Goal: Task Accomplishment & Management: Use online tool/utility

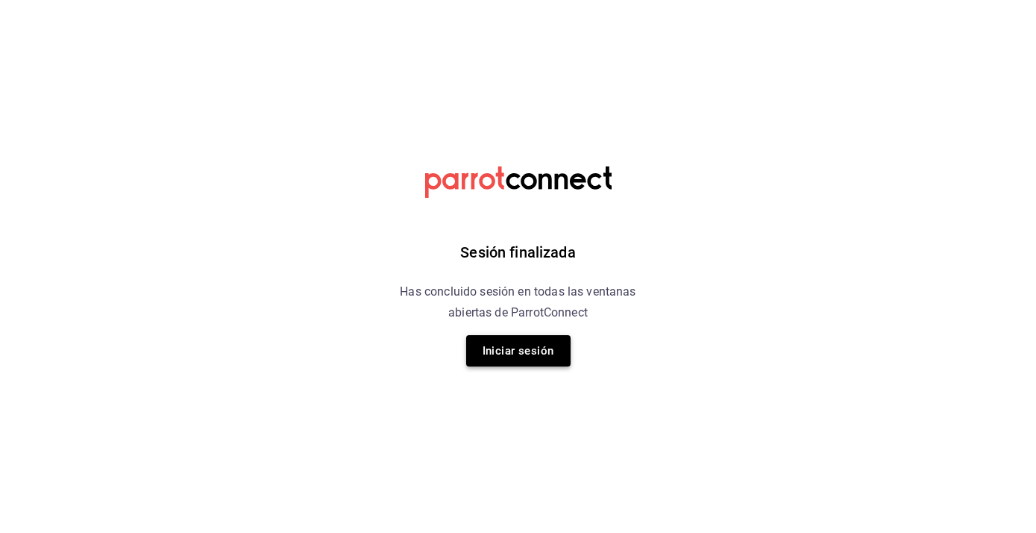
click at [499, 348] on button "Iniciar sesión" at bounding box center [518, 350] width 104 height 31
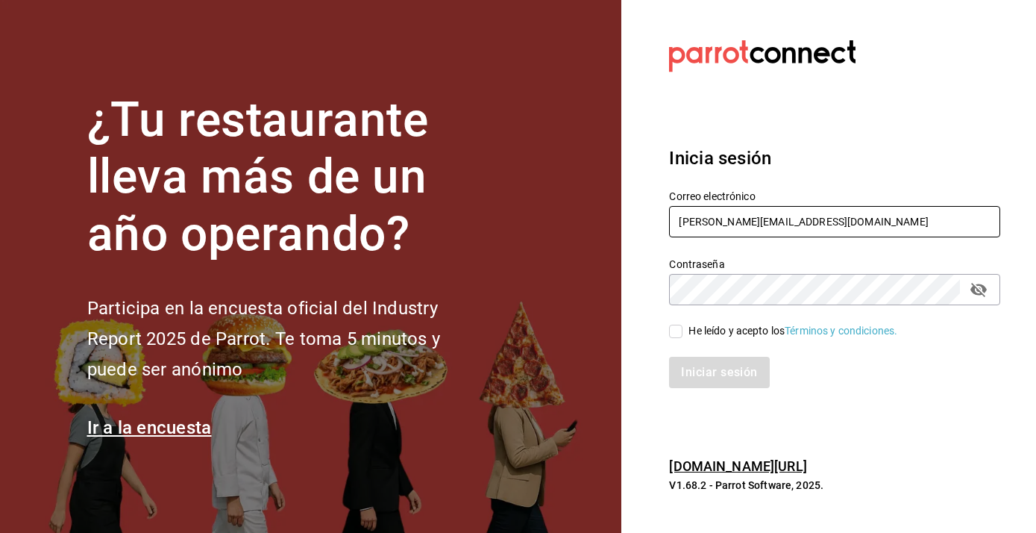
click at [707, 227] on input "humberto@itstemakita.com" at bounding box center [834, 221] width 331 height 31
type input "multiuserdos@temakita.com"
click at [677, 328] on input "He leído y acepto los Términos y condiciones." at bounding box center [675, 330] width 13 height 13
checkbox input "true"
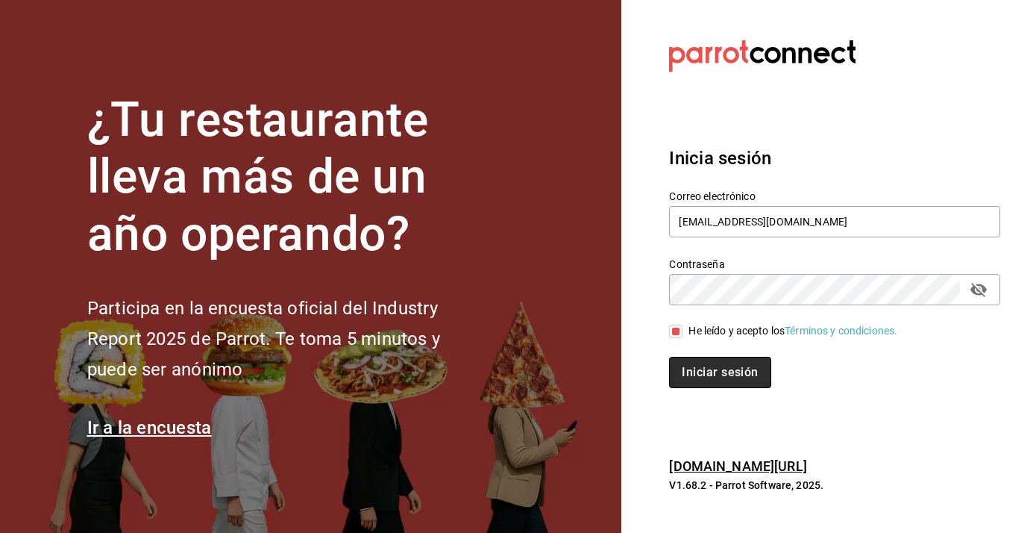
click at [695, 380] on button "Iniciar sesión" at bounding box center [719, 372] width 101 height 31
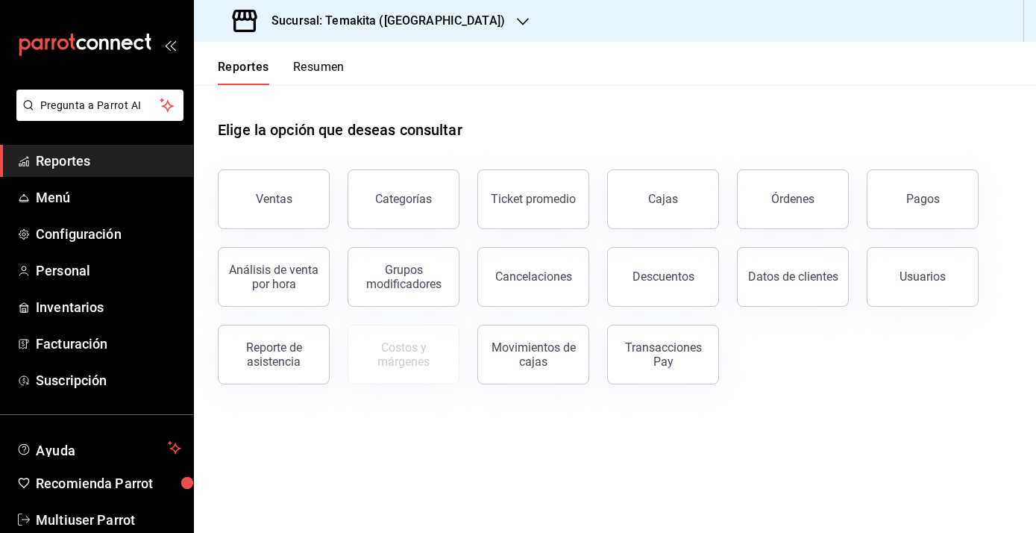
click at [517, 23] on icon "button" at bounding box center [523, 22] width 12 height 12
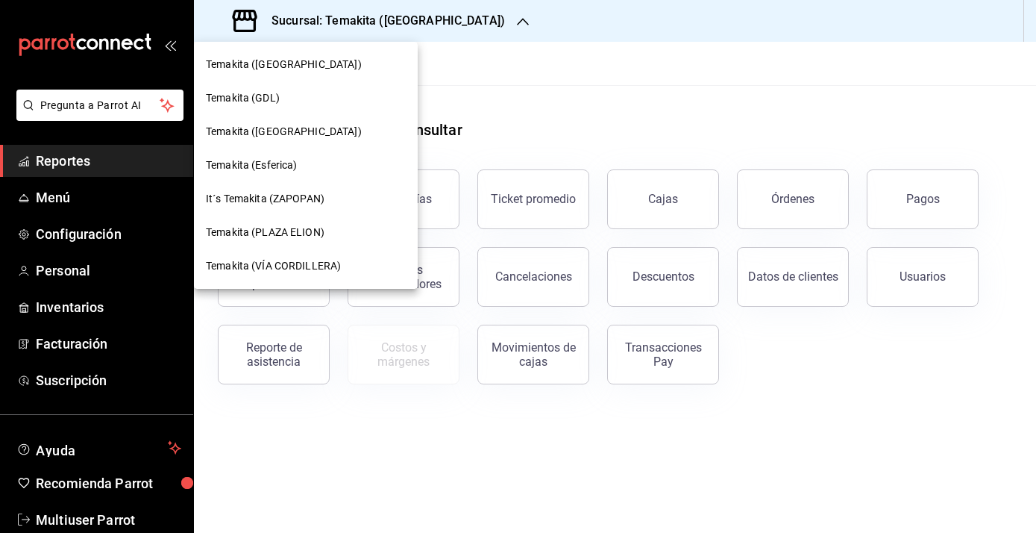
click at [317, 240] on div "Temakita (PLAZA ELION)" at bounding box center [306, 233] width 224 height 34
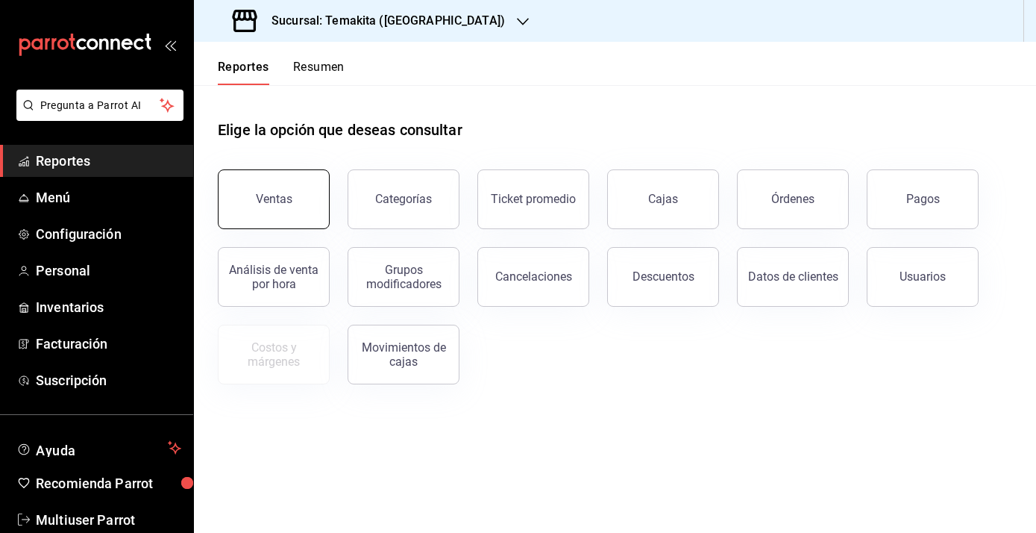
click at [307, 203] on button "Ventas" at bounding box center [274, 199] width 112 height 60
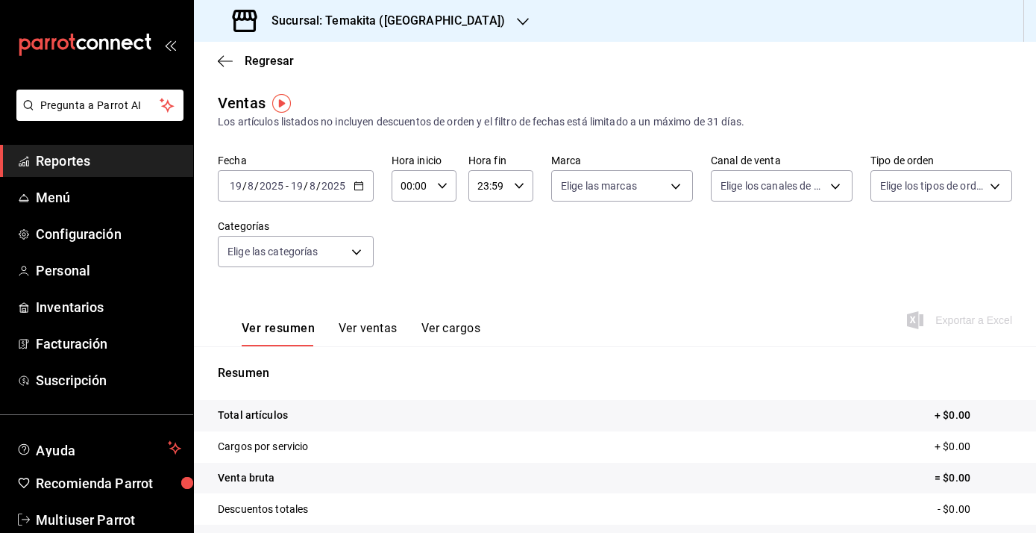
click at [354, 190] on icon "button" at bounding box center [359, 186] width 10 height 10
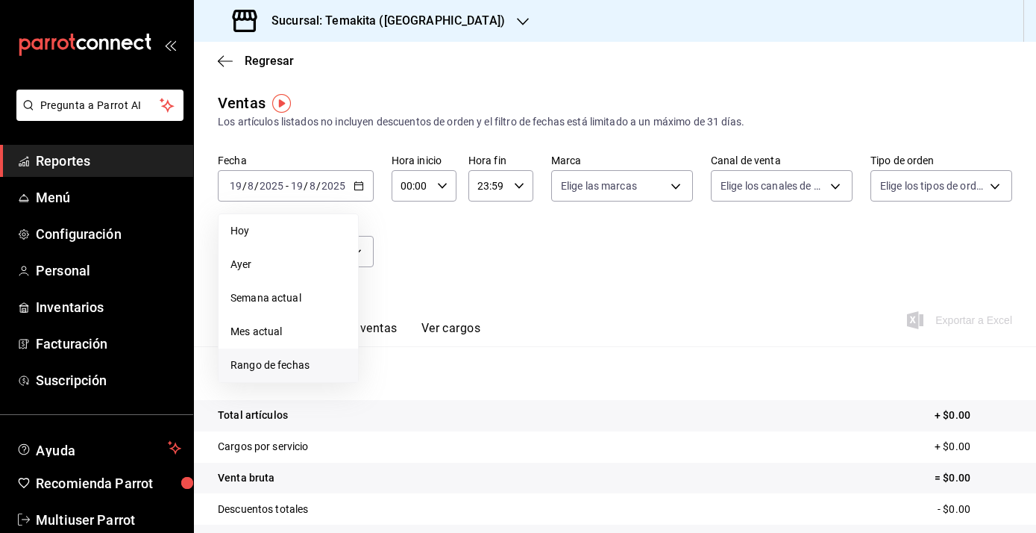
click at [269, 370] on span "Rango de fechas" at bounding box center [288, 365] width 116 height 16
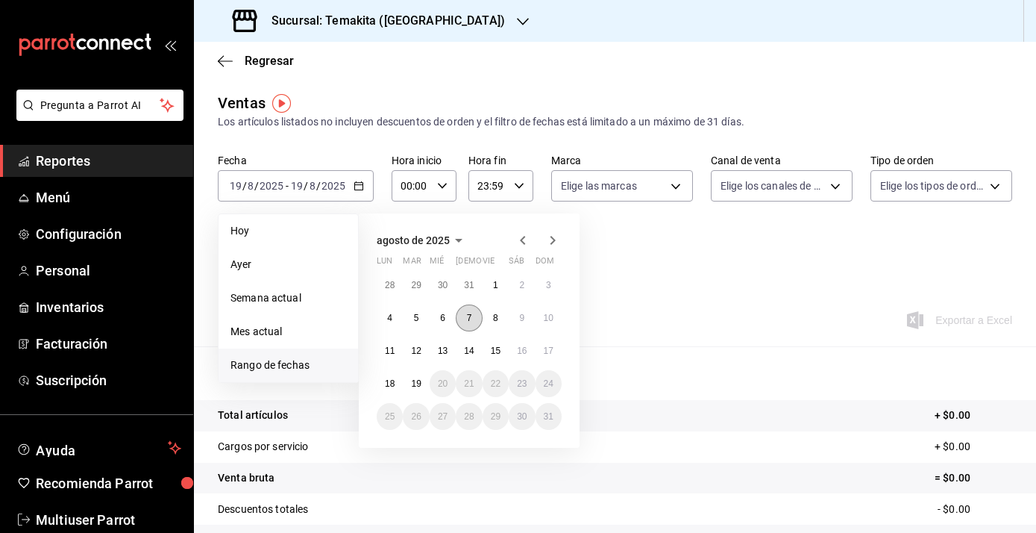
click at [469, 316] on abbr "7" at bounding box center [469, 318] width 5 height 10
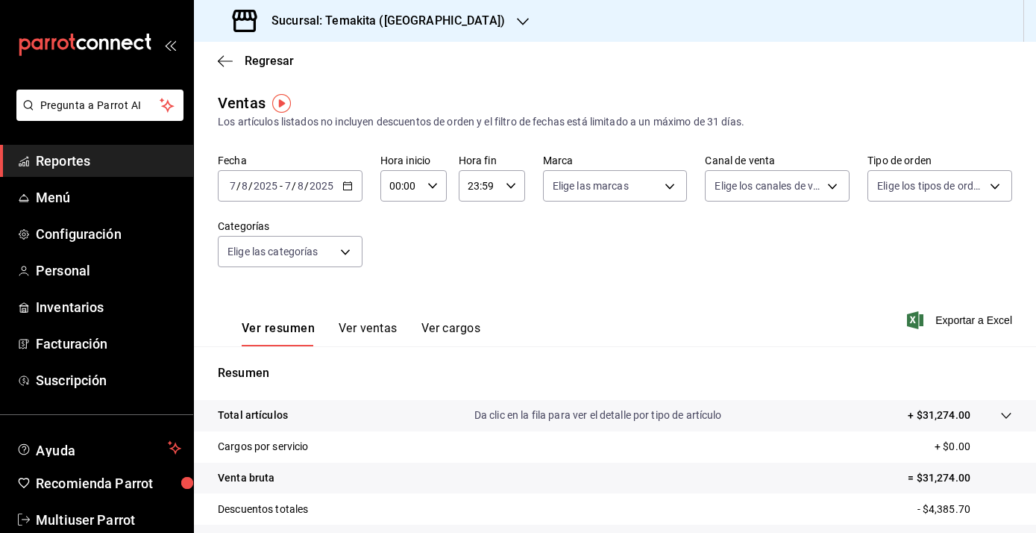
click at [375, 325] on button "Ver ventas" at bounding box center [368, 333] width 59 height 25
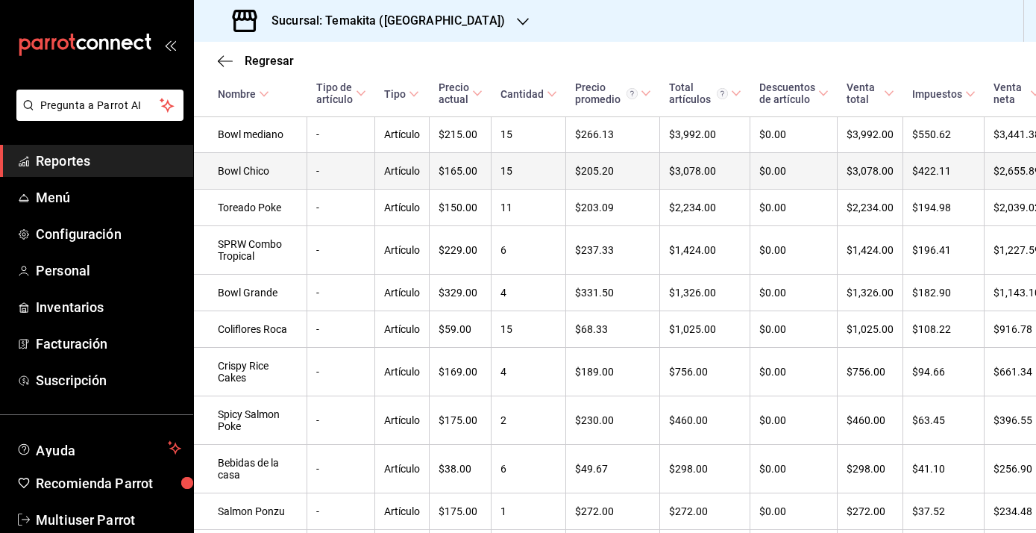
scroll to position [389, 0]
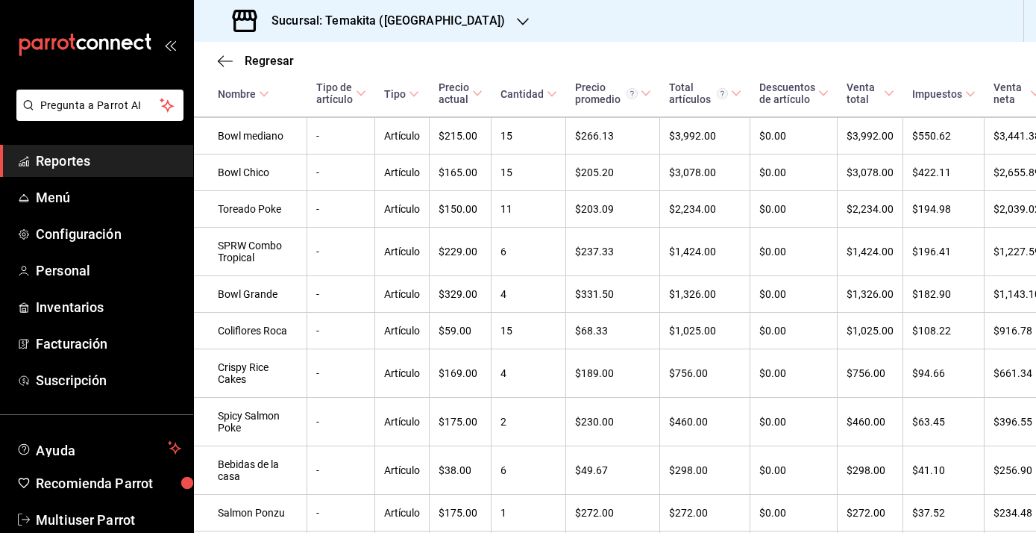
click at [491, 24] on div "Sucursal: Temakita ([GEOGRAPHIC_DATA])" at bounding box center [615, 21] width 842 height 42
click at [517, 18] on icon "button" at bounding box center [523, 22] width 12 height 12
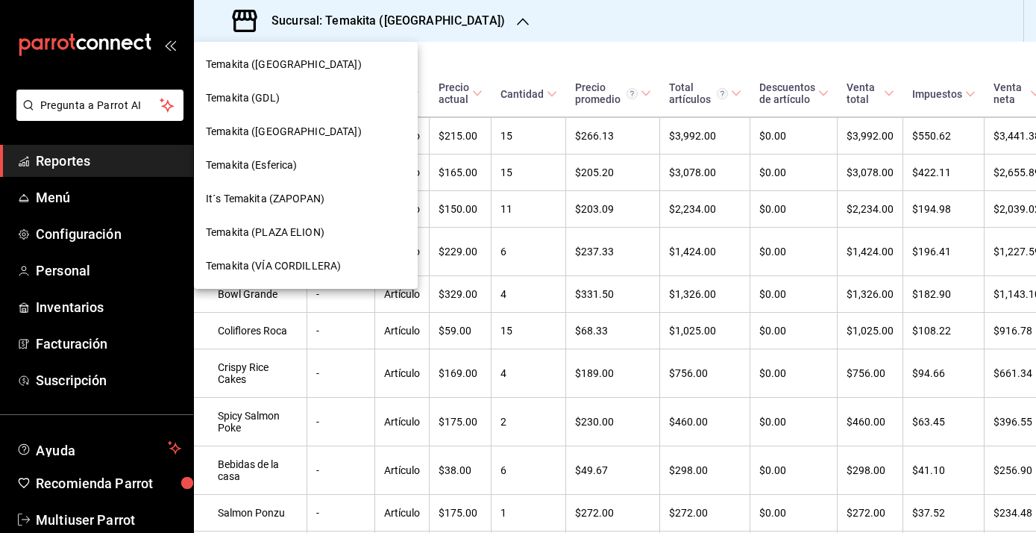
click at [315, 136] on span "Temakita ([GEOGRAPHIC_DATA])" at bounding box center [284, 132] width 156 height 16
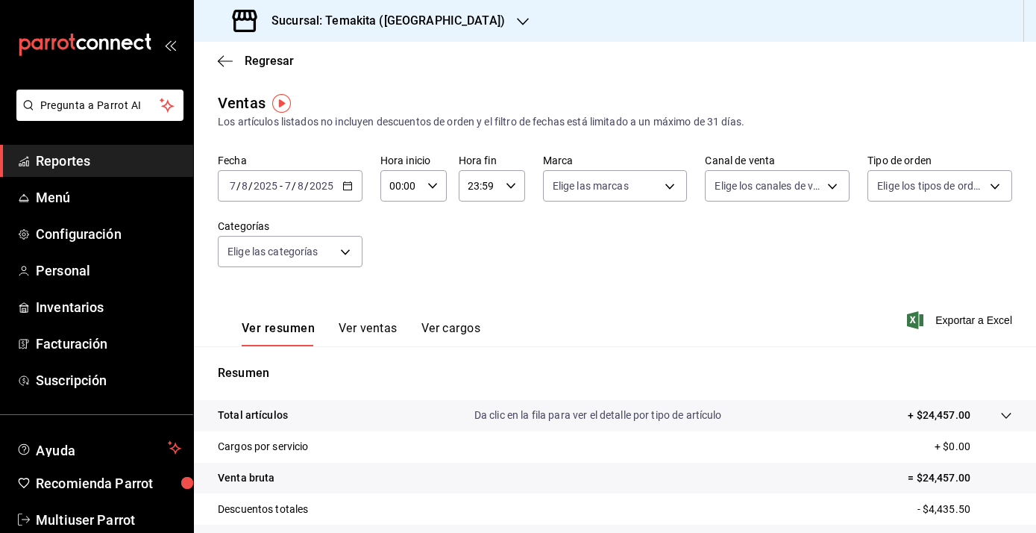
click at [365, 327] on button "Ver ventas" at bounding box center [368, 333] width 59 height 25
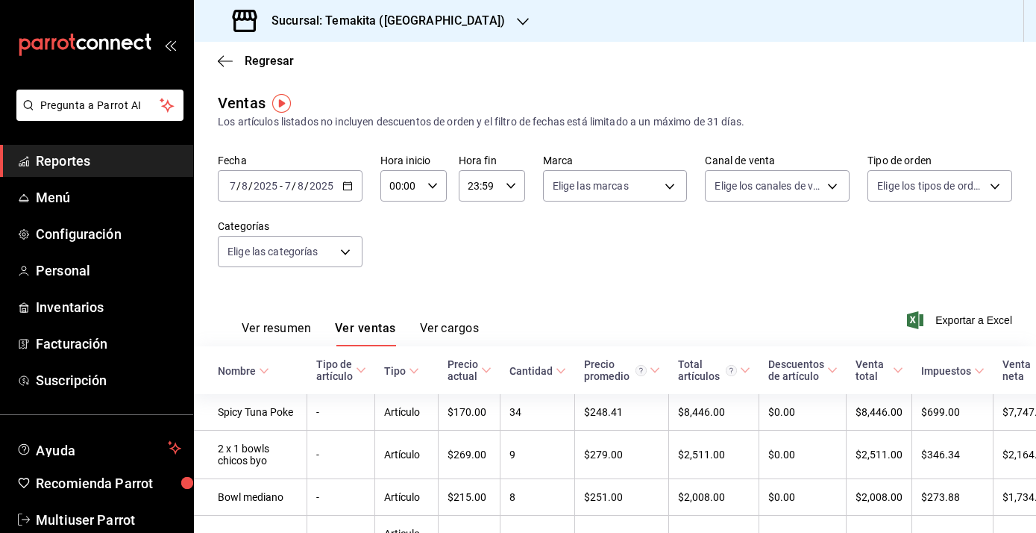
click at [311, 189] on input "2025" at bounding box center [321, 186] width 25 height 12
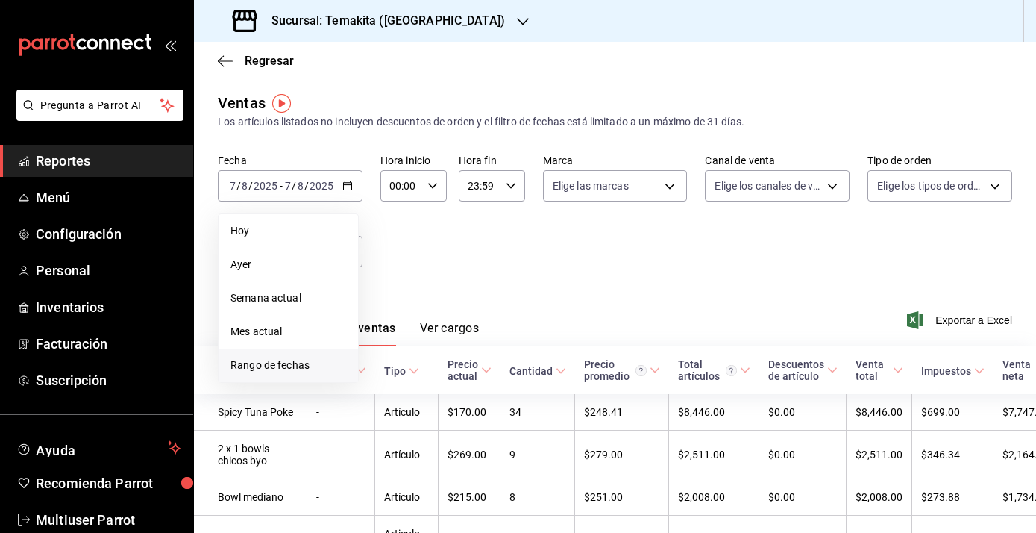
click at [265, 369] on span "Rango de fechas" at bounding box center [288, 365] width 116 height 16
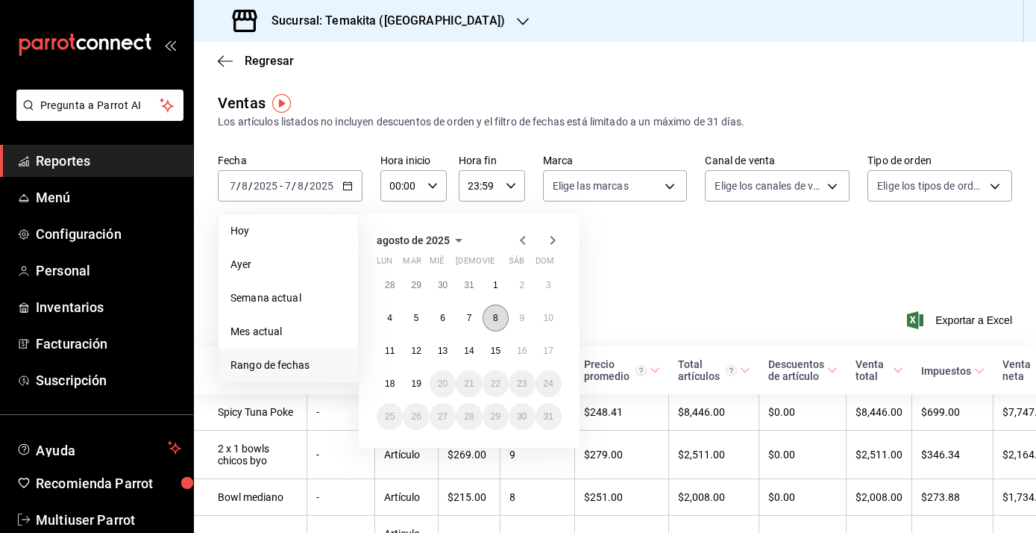
click at [503, 312] on button "8" at bounding box center [496, 317] width 26 height 27
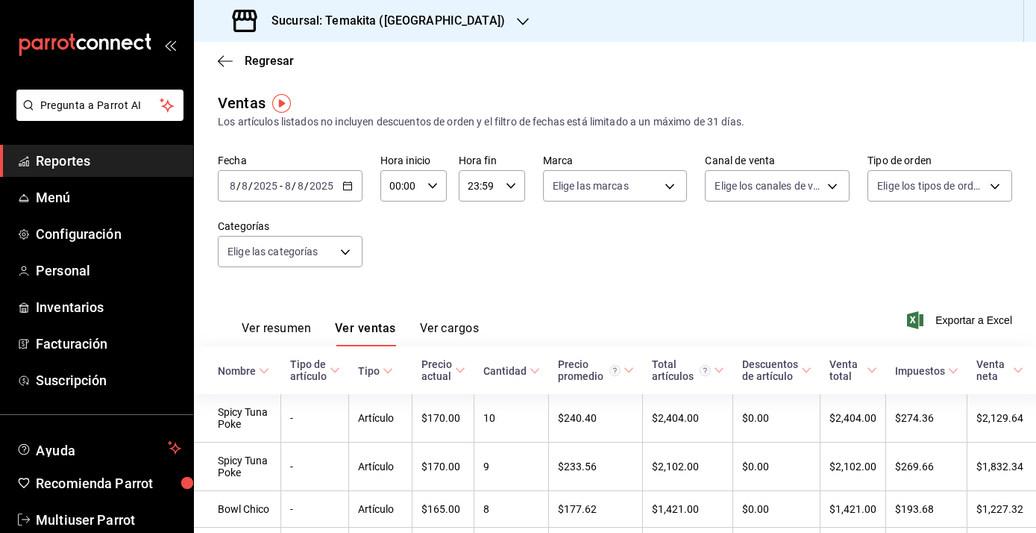
click at [465, 13] on div "Sucursal: Temakita ([GEOGRAPHIC_DATA])" at bounding box center [370, 21] width 329 height 42
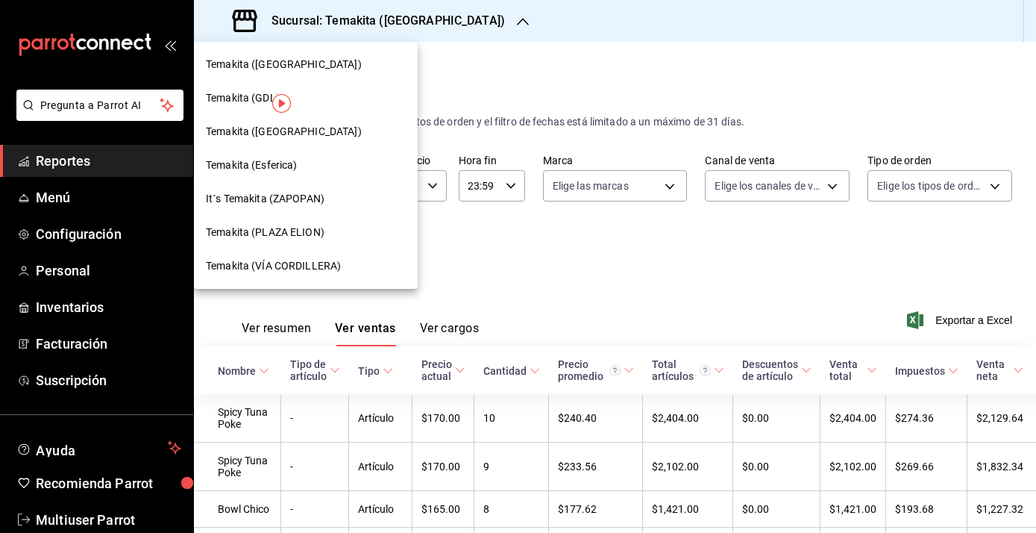
click at [316, 238] on span "Temakita (PLAZA ELION)" at bounding box center [265, 233] width 119 height 16
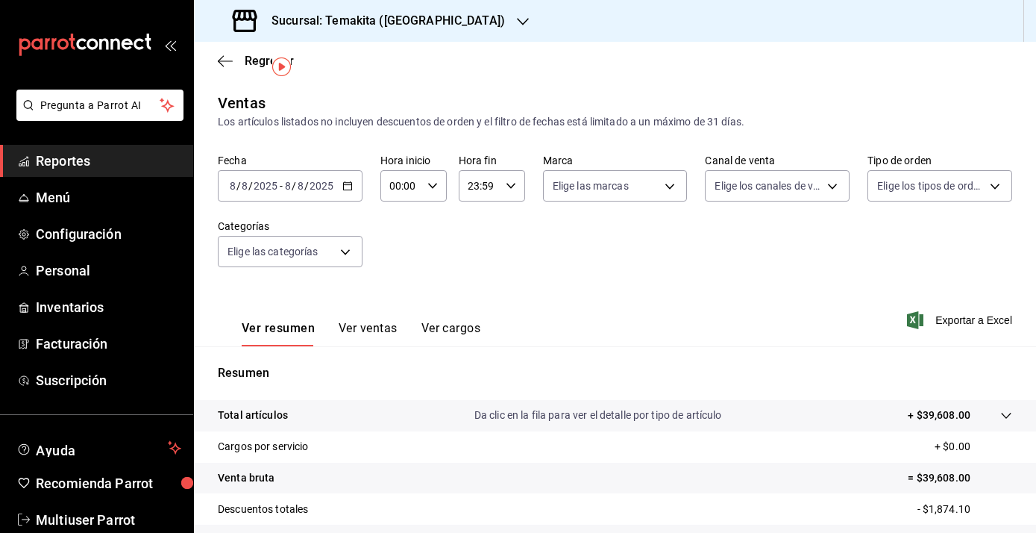
scroll to position [182, 0]
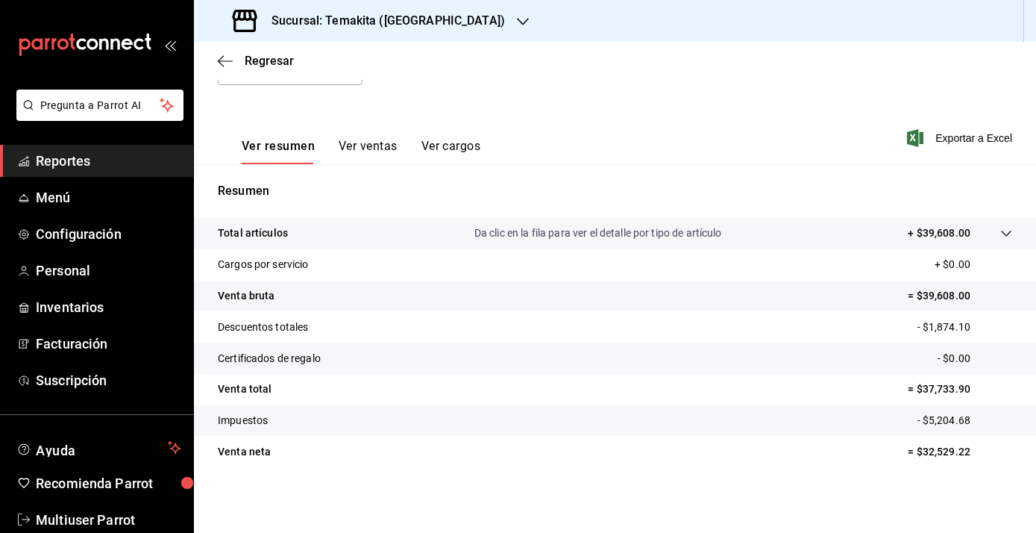
click at [367, 146] on button "Ver ventas" at bounding box center [368, 151] width 59 height 25
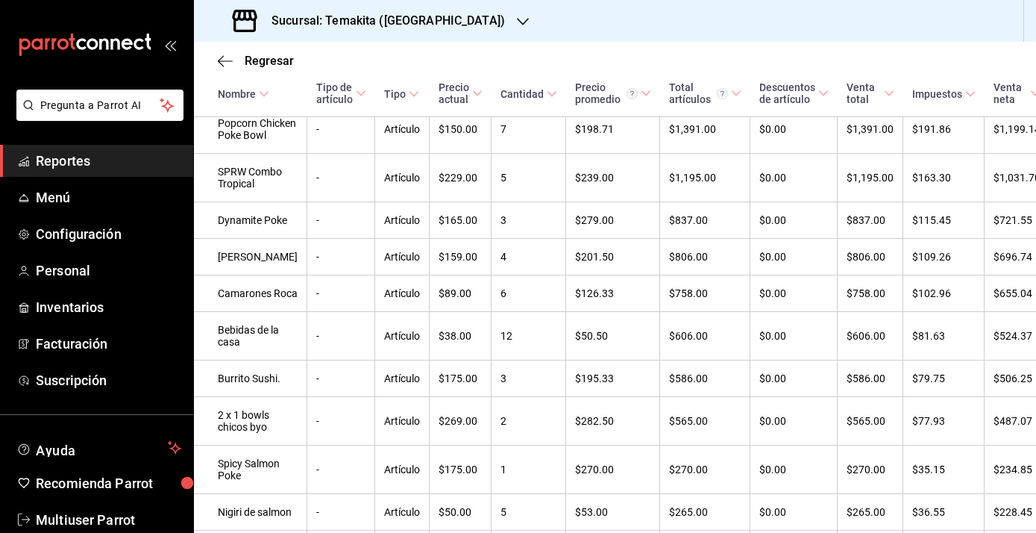
scroll to position [587, 0]
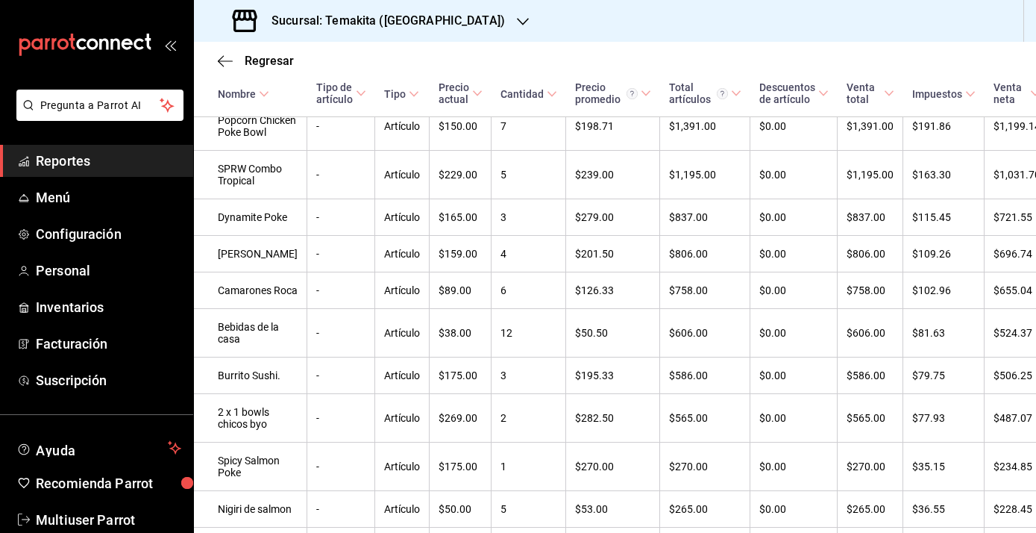
click at [517, 21] on icon "button" at bounding box center [523, 21] width 12 height 7
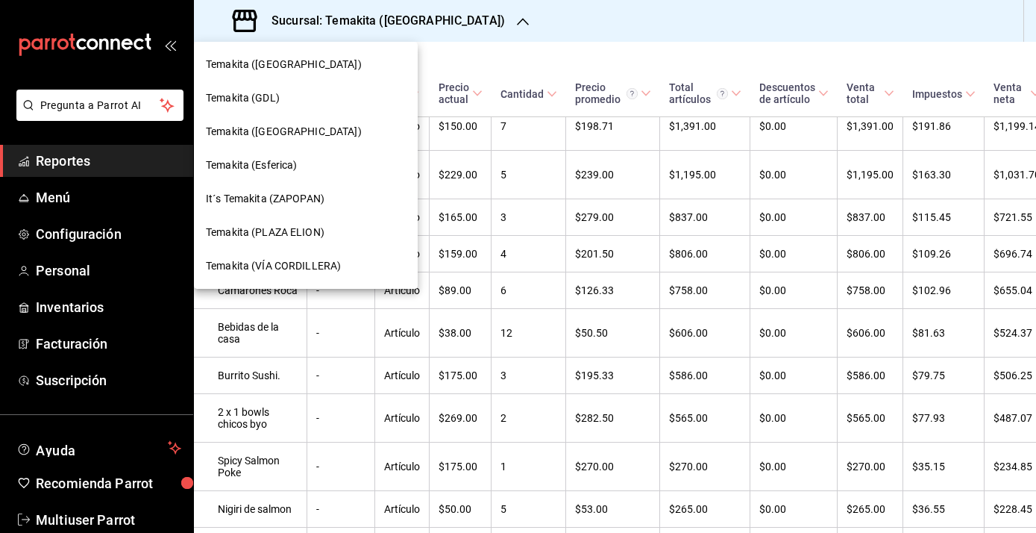
click at [547, 56] on div at bounding box center [518, 266] width 1036 height 533
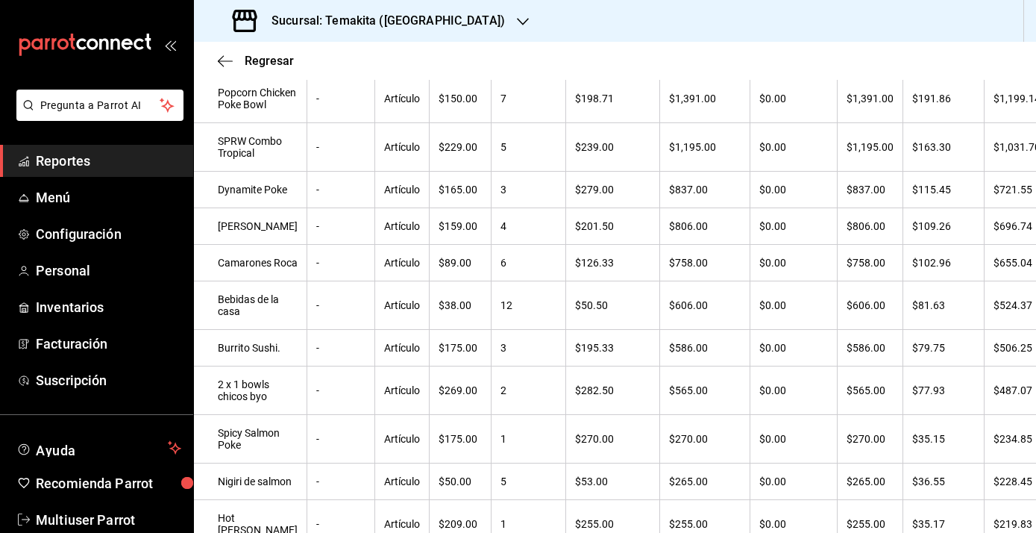
scroll to position [0, 0]
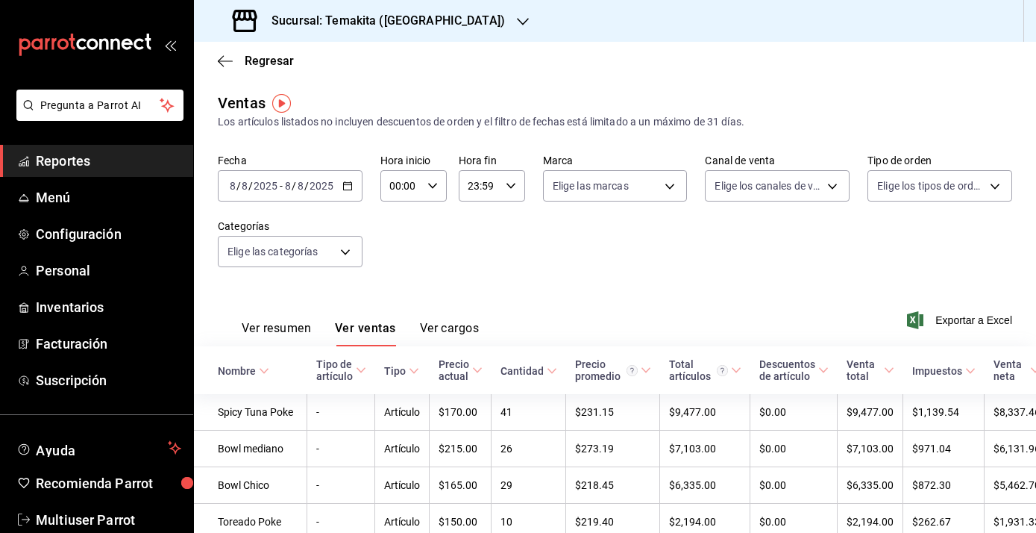
click at [348, 183] on icon "button" at bounding box center [347, 186] width 10 height 10
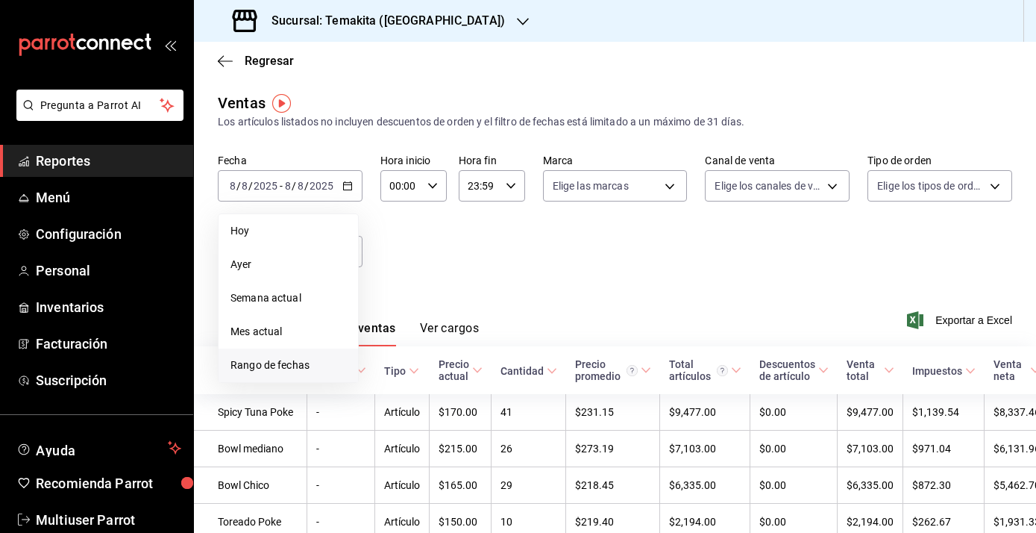
click at [274, 369] on span "Rango de fechas" at bounding box center [288, 365] width 116 height 16
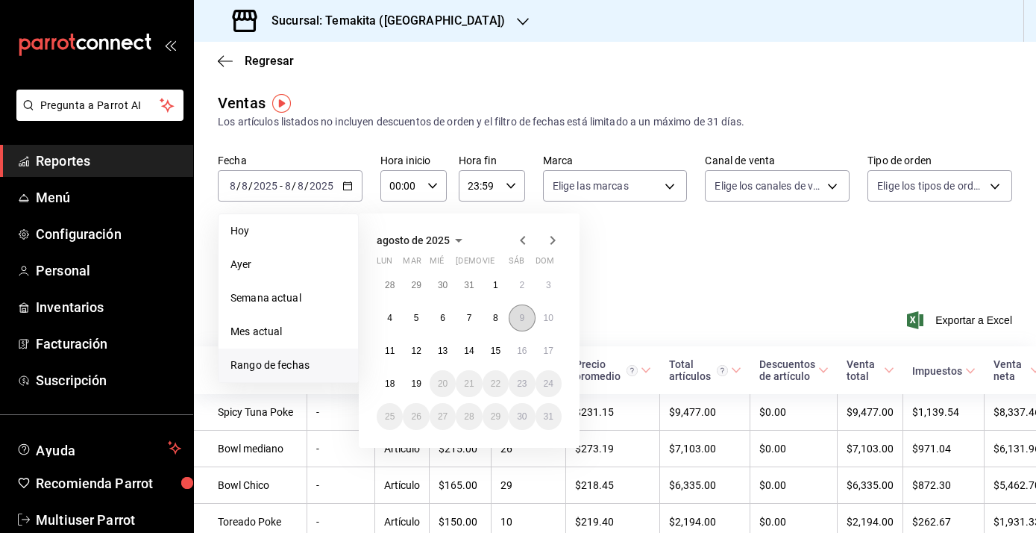
click at [522, 319] on abbr "9" at bounding box center [521, 318] width 5 height 10
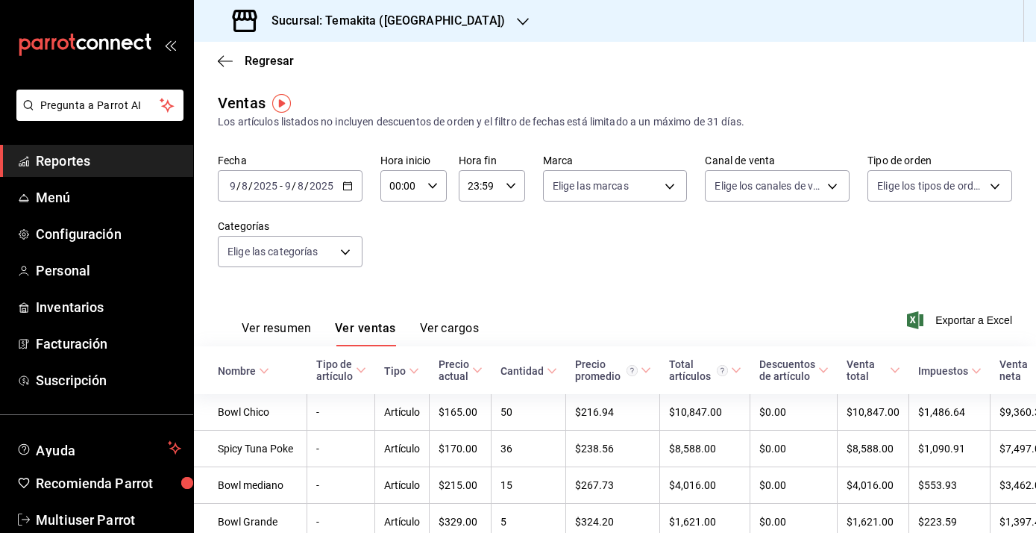
click at [465, 27] on div "Sucursal: Temakita ([GEOGRAPHIC_DATA])" at bounding box center [370, 21] width 329 height 42
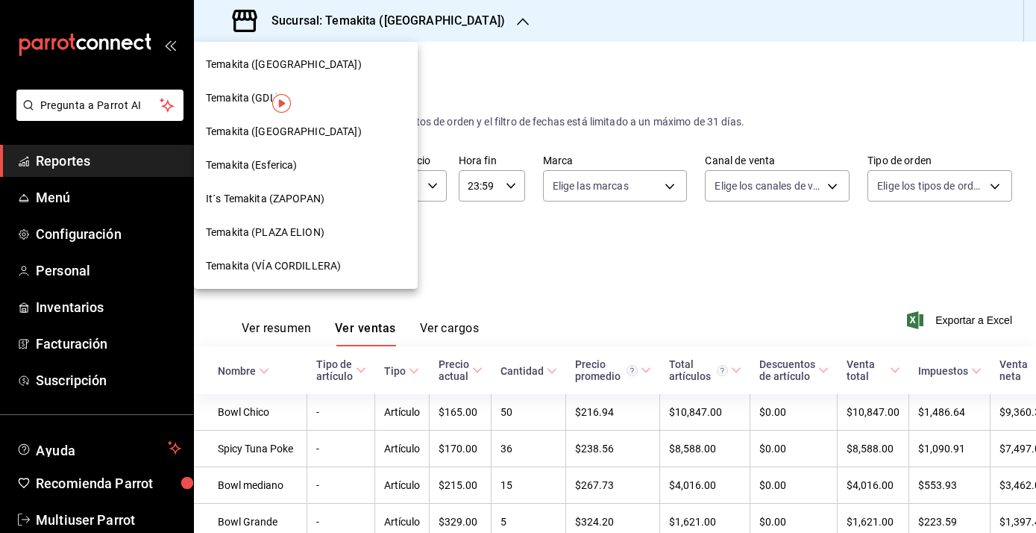
click at [342, 139] on div "Temakita ([GEOGRAPHIC_DATA])" at bounding box center [306, 132] width 224 height 34
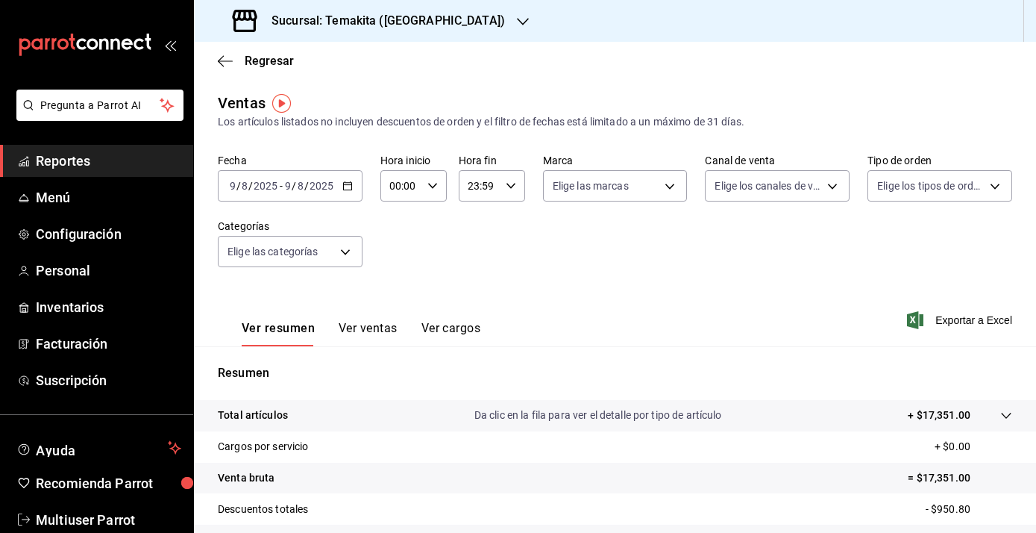
click at [371, 336] on button "Ver ventas" at bounding box center [368, 333] width 59 height 25
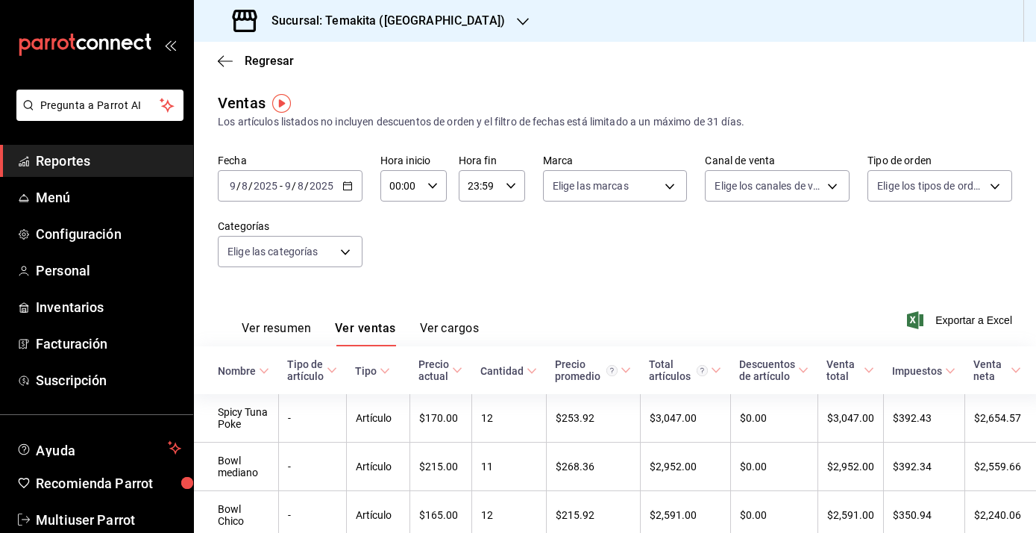
click at [348, 189] on icon "button" at bounding box center [347, 186] width 10 height 10
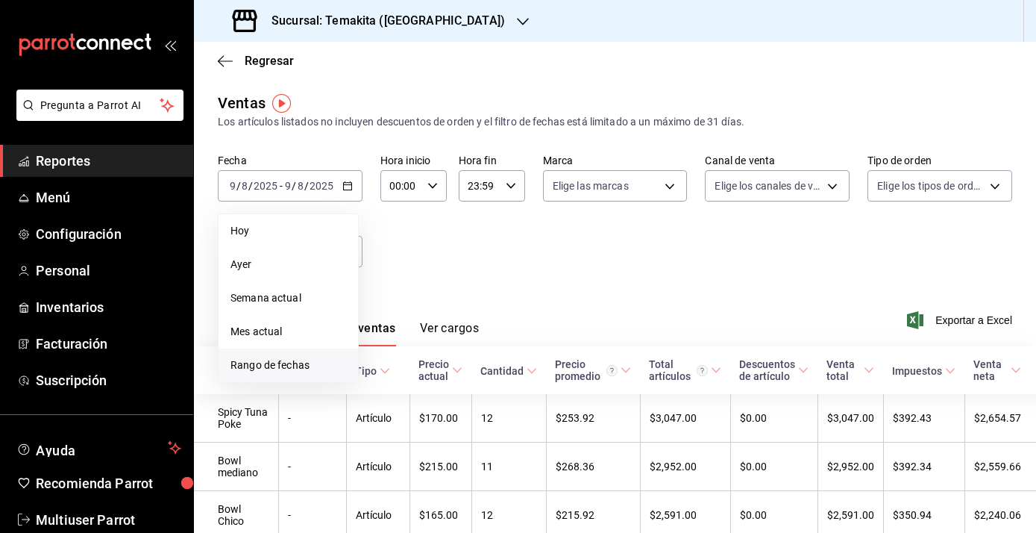
click at [303, 354] on li "Rango de fechas" at bounding box center [288, 365] width 139 height 34
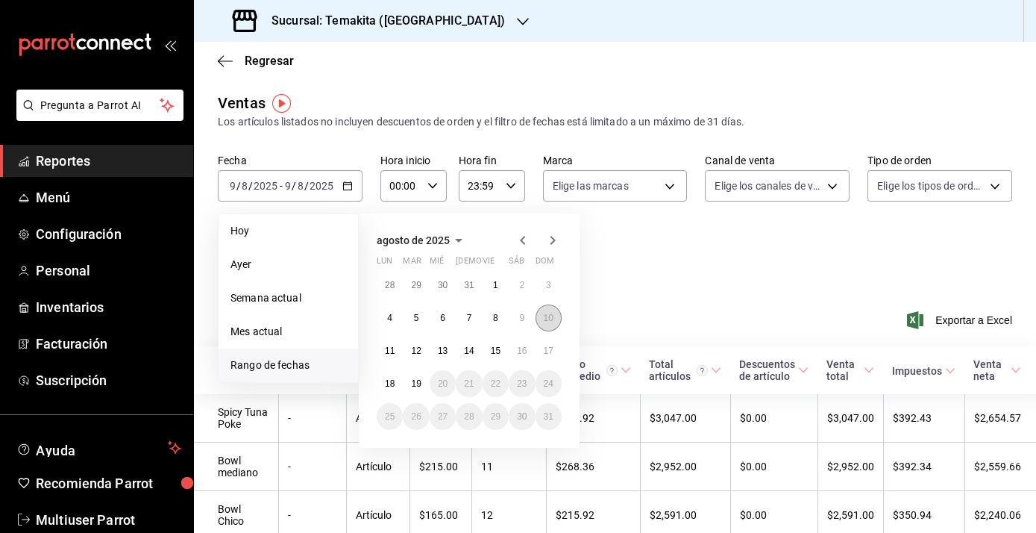
click at [555, 311] on button "10" at bounding box center [549, 317] width 26 height 27
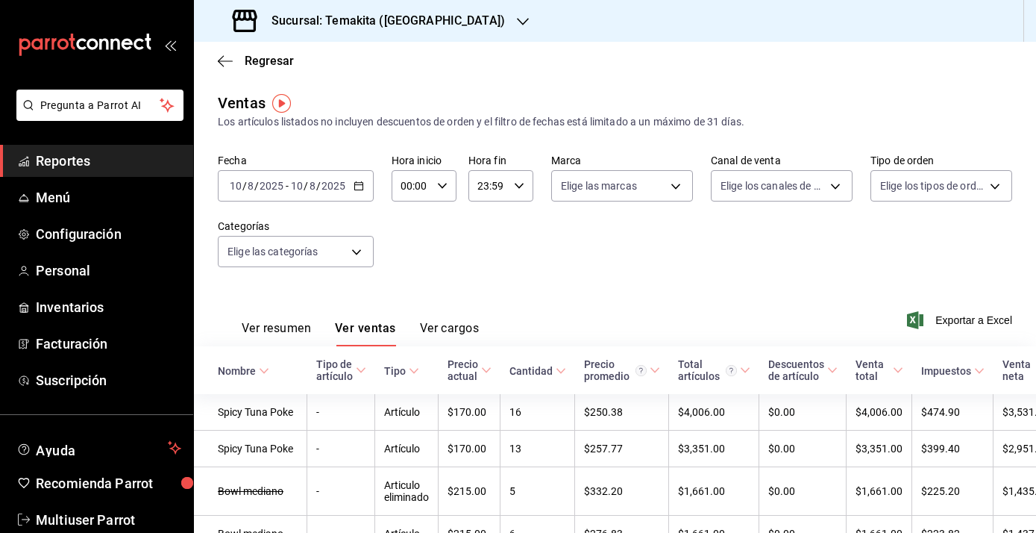
click at [517, 20] on icon "button" at bounding box center [523, 21] width 12 height 7
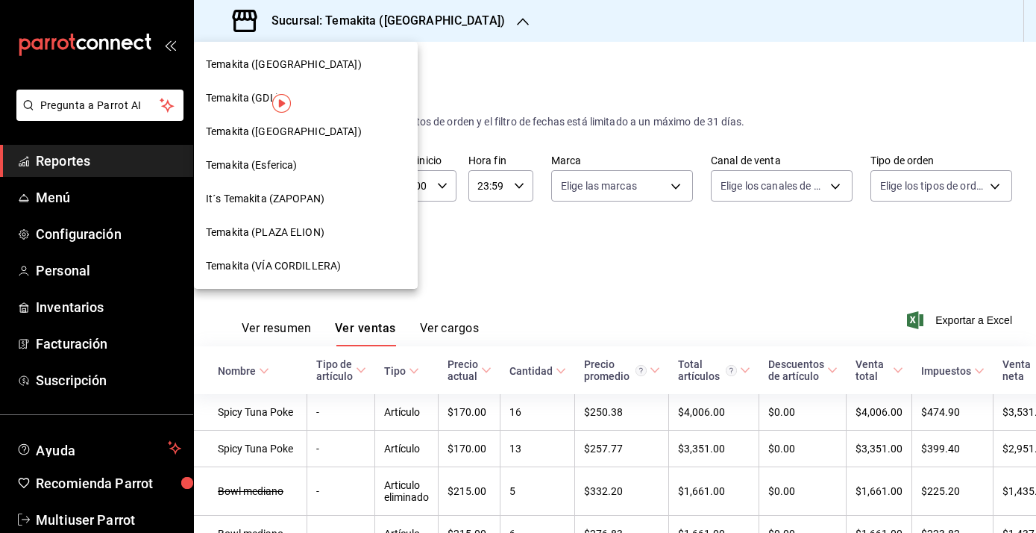
click at [330, 232] on div "Temakita (PLAZA ELION)" at bounding box center [306, 233] width 200 height 16
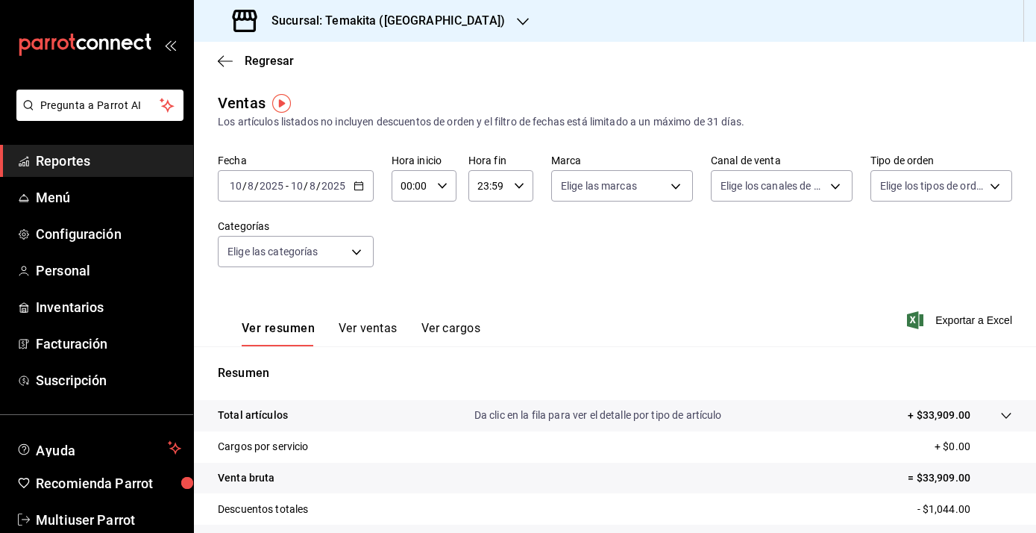
click at [378, 318] on div "Ver resumen Ver ventas Ver cargos" at bounding box center [349, 324] width 263 height 43
click at [376, 333] on button "Ver ventas" at bounding box center [368, 333] width 59 height 25
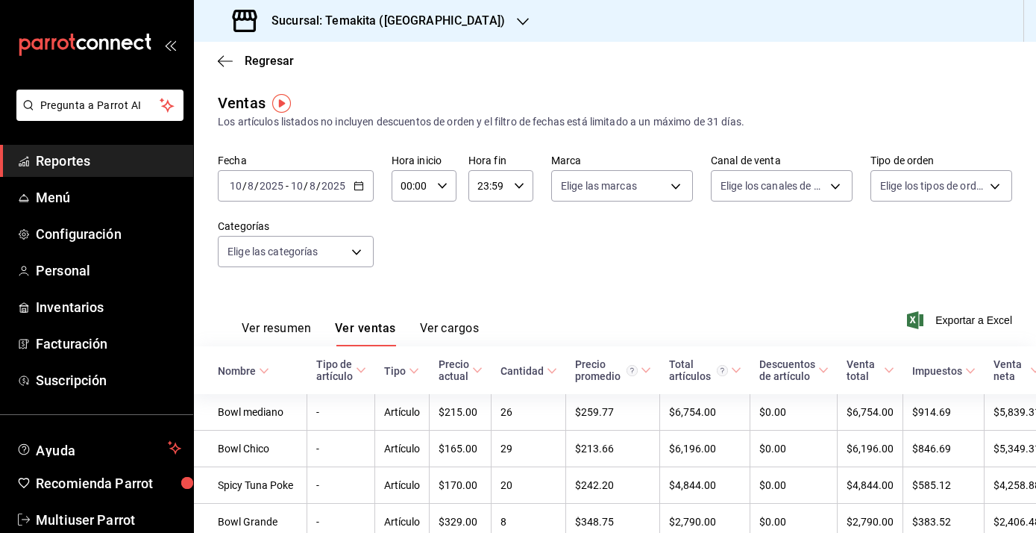
click at [363, 186] on div "[DATE] [DATE] - [DATE] [DATE]" at bounding box center [296, 185] width 156 height 31
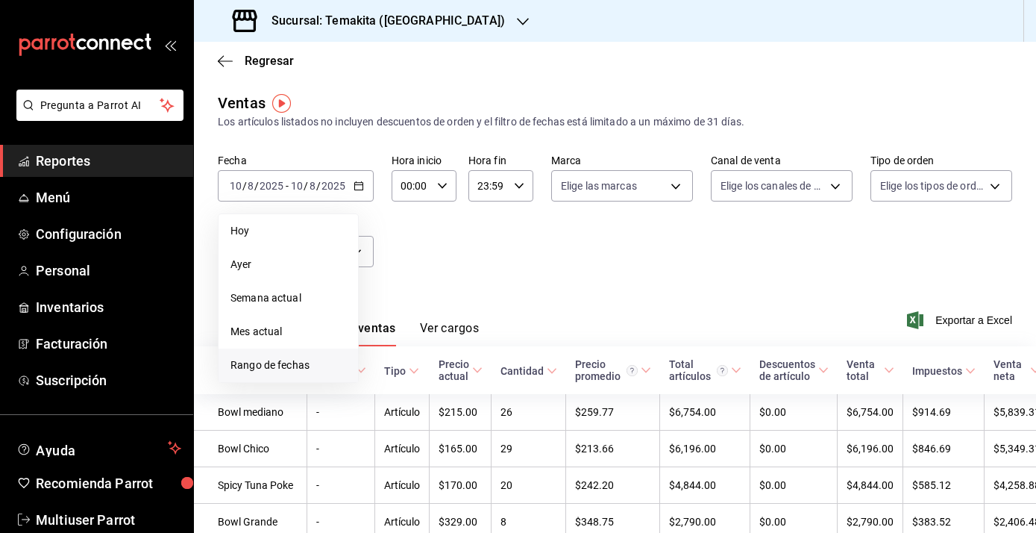
click at [296, 361] on span "Rango de fechas" at bounding box center [288, 365] width 116 height 16
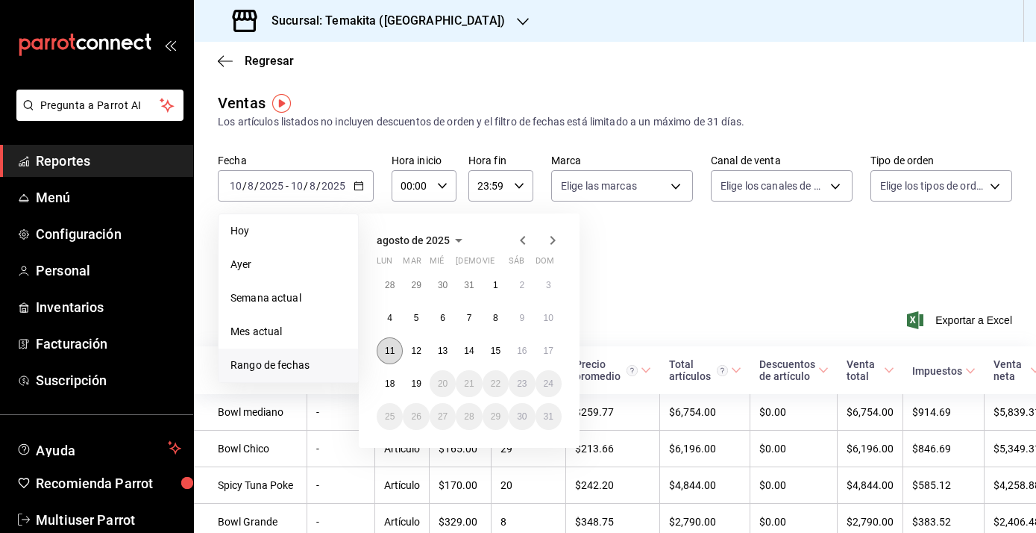
click at [400, 348] on button "11" at bounding box center [390, 350] width 26 height 27
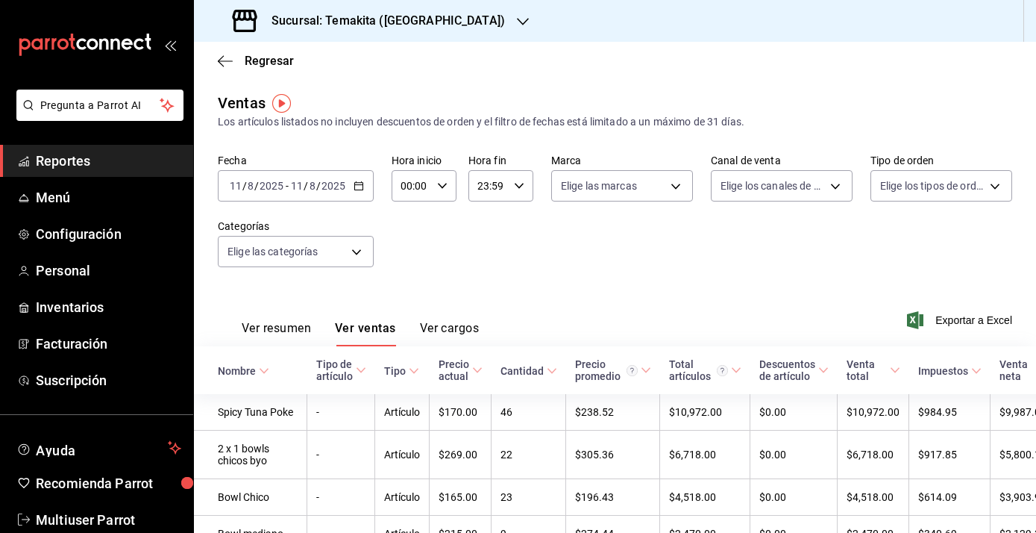
click at [354, 192] on div "[DATE] [DATE] - [DATE] [DATE]" at bounding box center [296, 185] width 156 height 31
click at [457, 102] on div "Ventas Los artículos listados no incluyen descuentos de orden y el filtro de fe…" at bounding box center [615, 111] width 794 height 38
click at [475, 29] on div "Sucursal: Temakita ([GEOGRAPHIC_DATA])" at bounding box center [370, 21] width 329 height 42
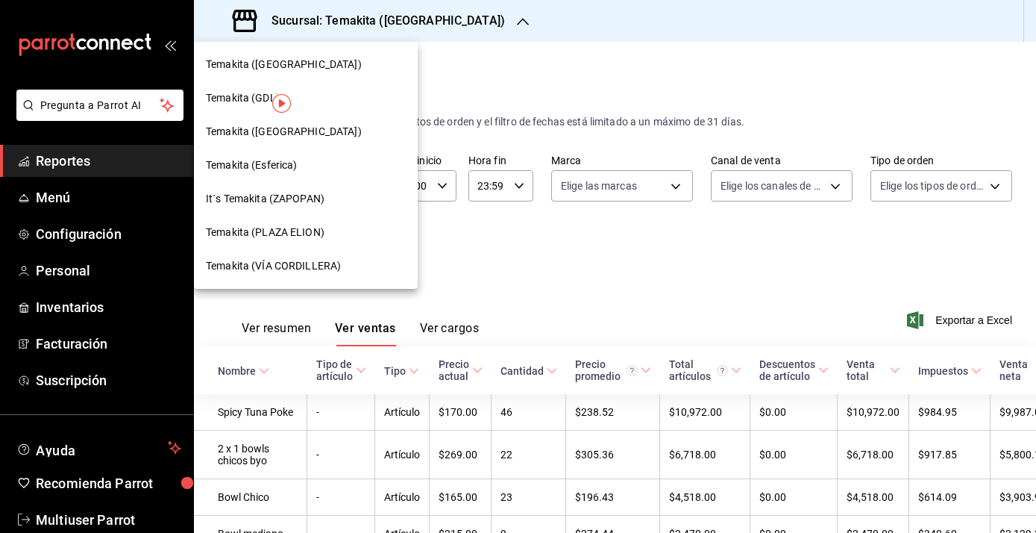
click at [330, 139] on div "Temakita ([GEOGRAPHIC_DATA])" at bounding box center [306, 132] width 200 height 16
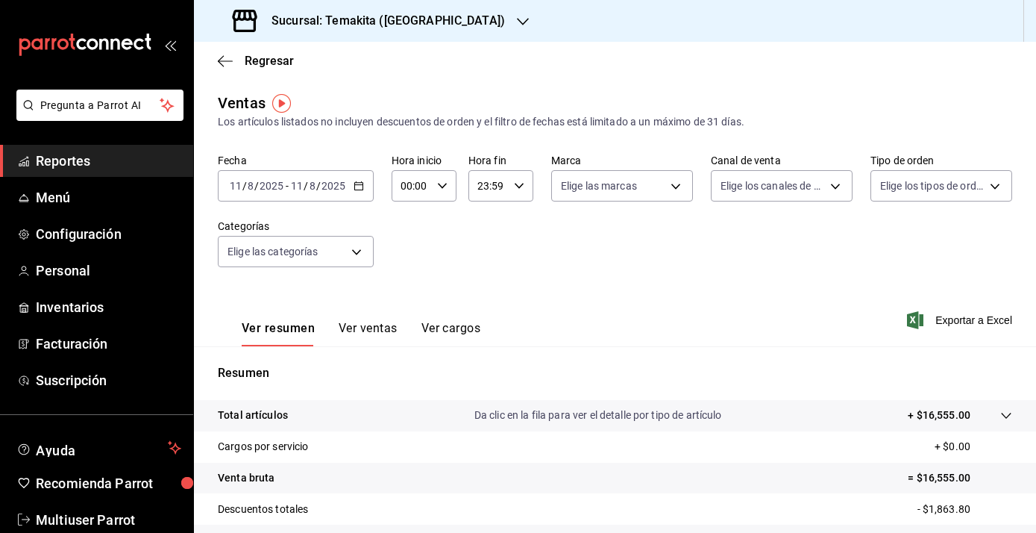
click at [369, 324] on button "Ver ventas" at bounding box center [368, 333] width 59 height 25
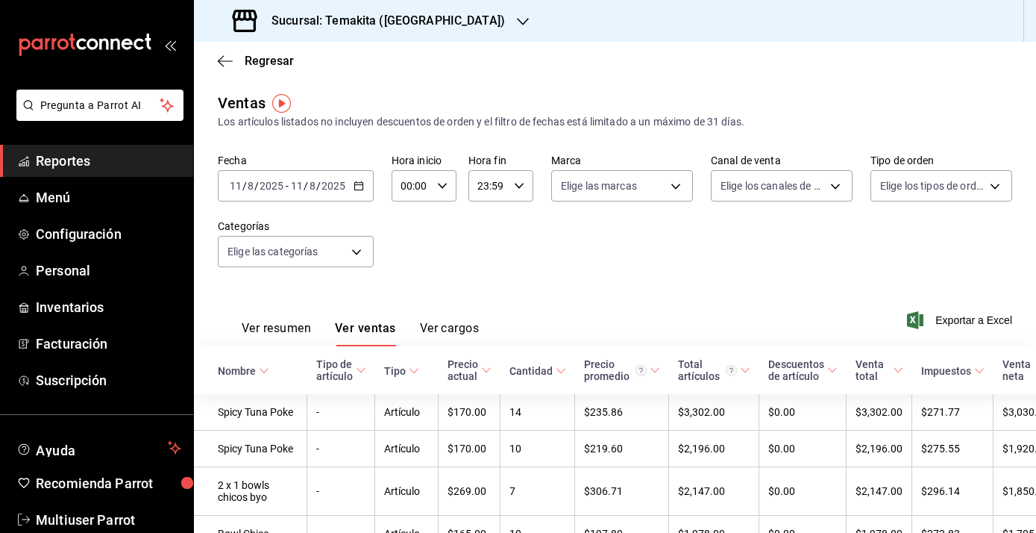
click at [360, 185] on icon "button" at bounding box center [359, 186] width 10 height 10
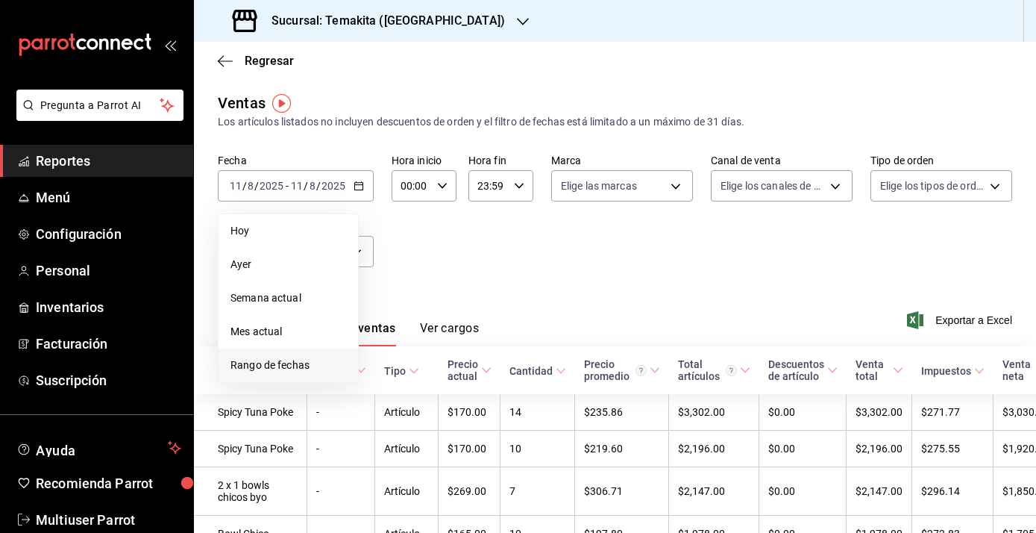
click at [299, 368] on span "Rango de fechas" at bounding box center [288, 365] width 116 height 16
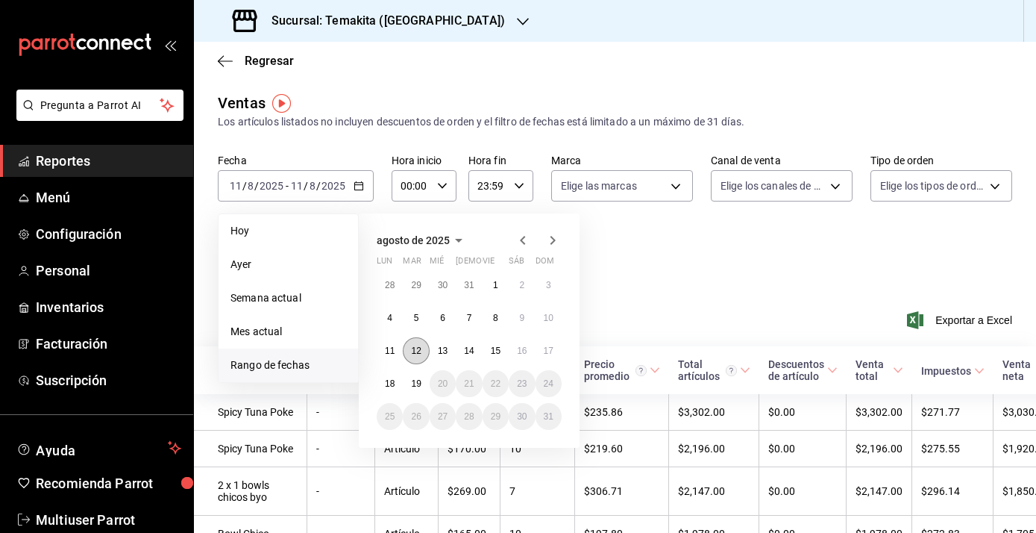
click at [415, 348] on abbr "12" at bounding box center [416, 350] width 10 height 10
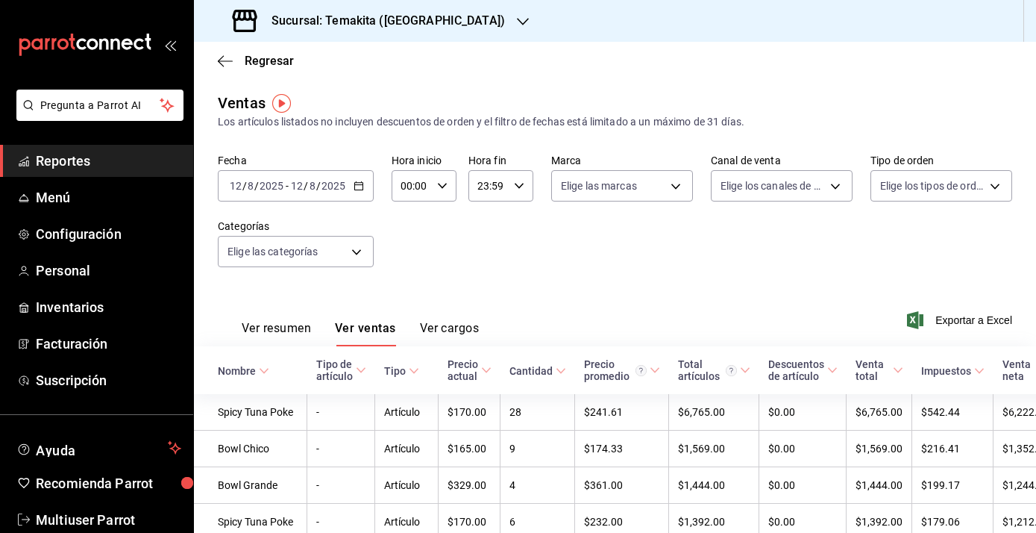
click at [465, 17] on div "Sucursal: Temakita ([GEOGRAPHIC_DATA])" at bounding box center [370, 21] width 329 height 42
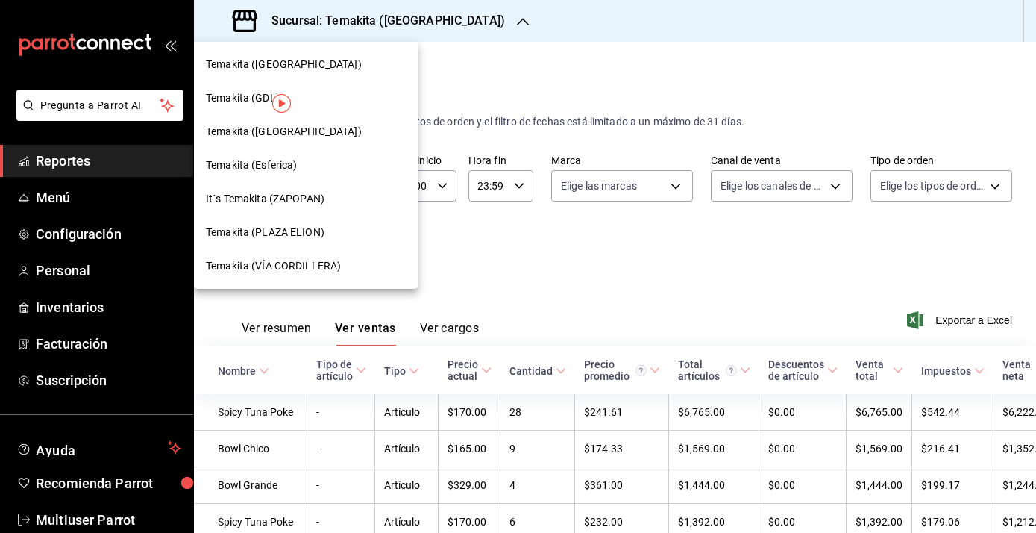
click at [326, 233] on div "Temakita (PLAZA ELION)" at bounding box center [306, 233] width 200 height 16
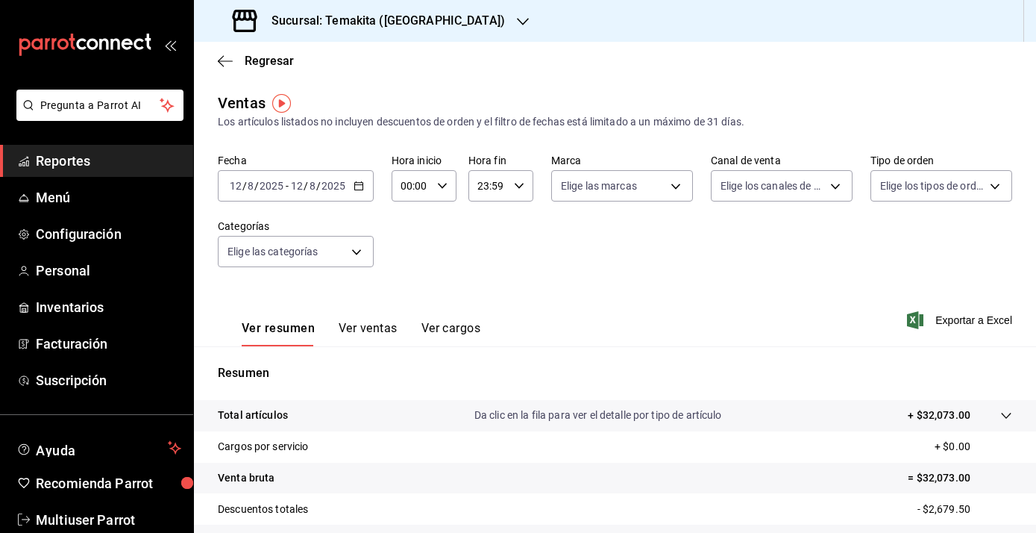
click at [363, 330] on button "Ver ventas" at bounding box center [368, 333] width 59 height 25
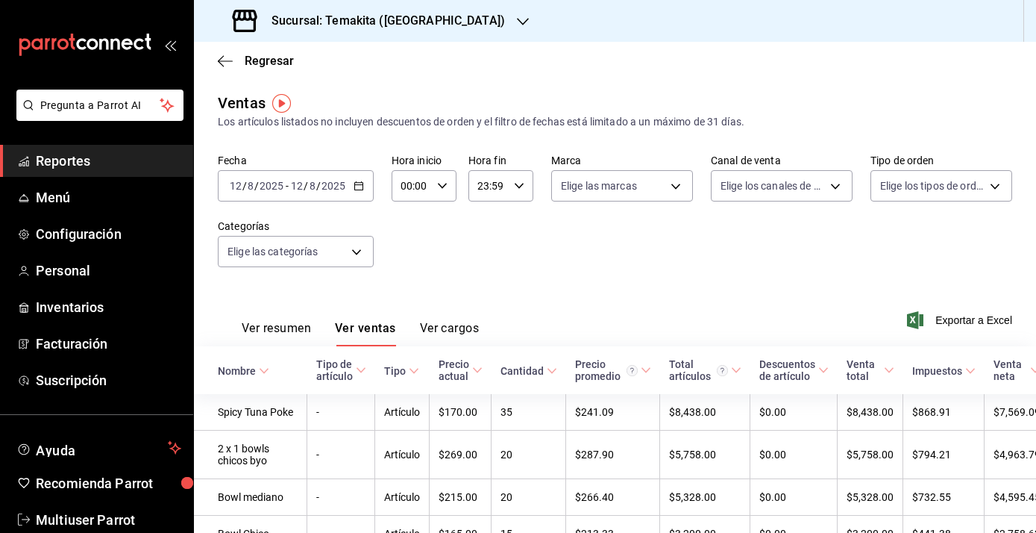
click at [360, 186] on icon "button" at bounding box center [359, 186] width 10 height 10
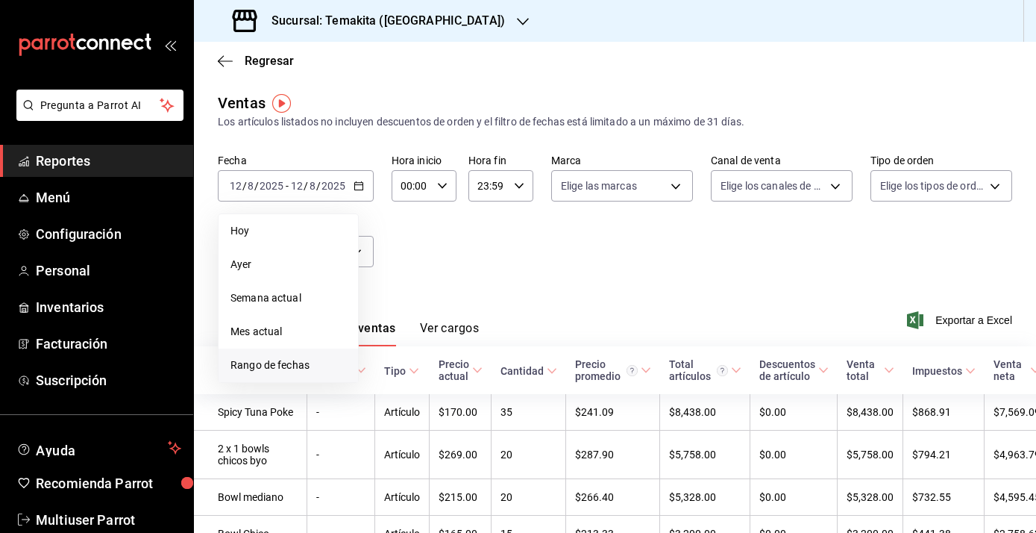
click at [288, 364] on span "Rango de fechas" at bounding box center [288, 365] width 116 height 16
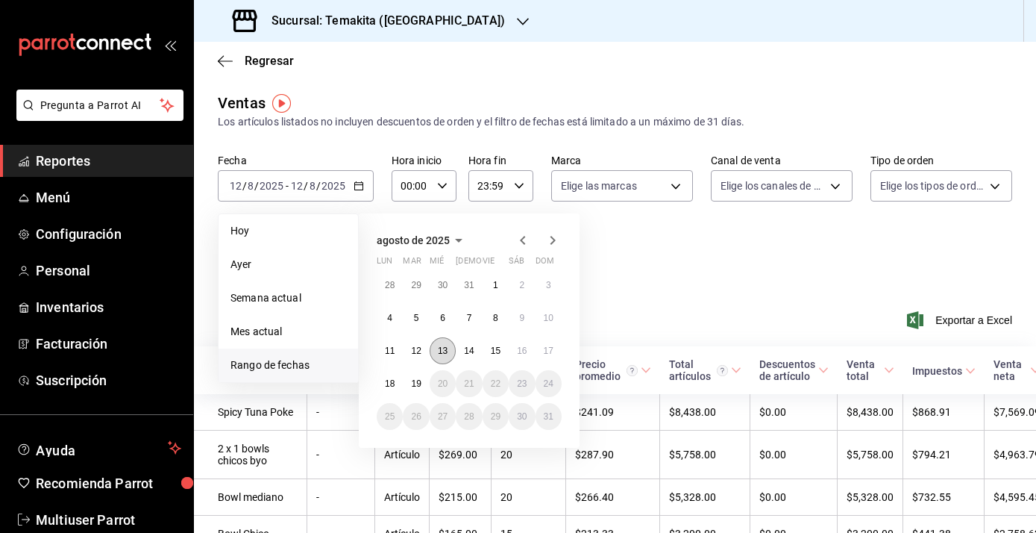
click at [435, 347] on button "13" at bounding box center [443, 350] width 26 height 27
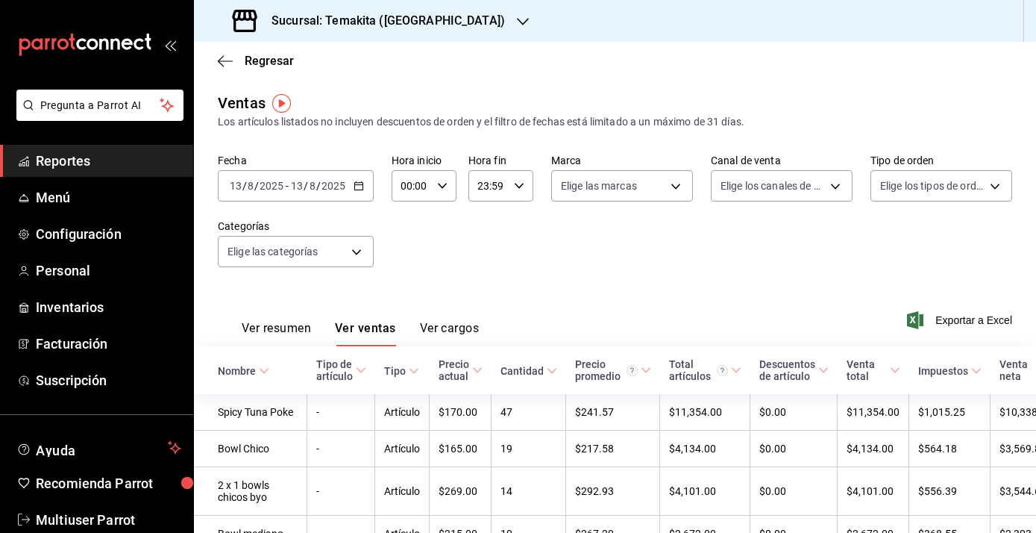
click at [472, 25] on div "Sucursal: Temakita ([GEOGRAPHIC_DATA])" at bounding box center [370, 21] width 329 height 42
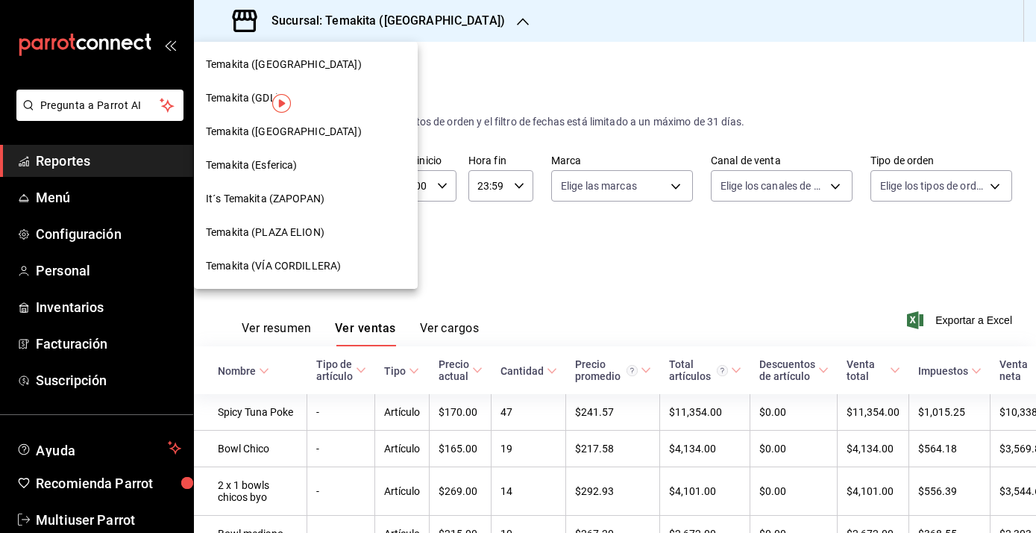
click at [343, 137] on div "Temakita ([GEOGRAPHIC_DATA])" at bounding box center [306, 132] width 200 height 16
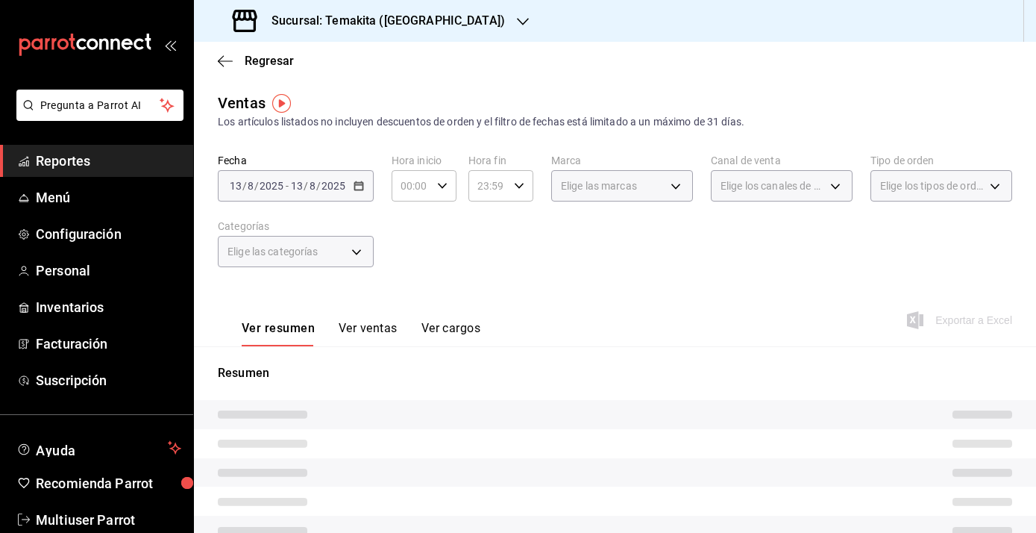
click at [362, 334] on button "Ver ventas" at bounding box center [368, 333] width 59 height 25
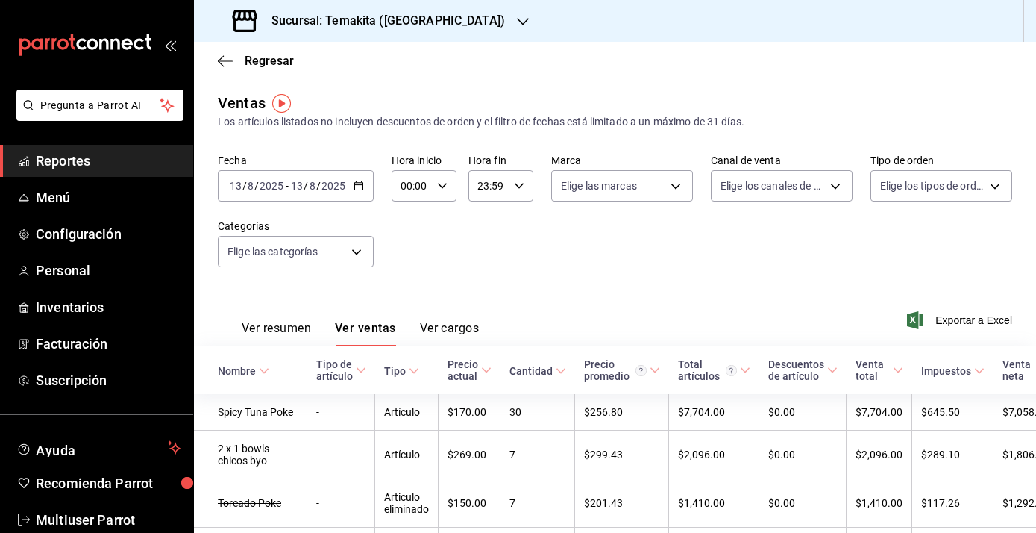
click at [354, 186] on icon "button" at bounding box center [359, 186] width 10 height 10
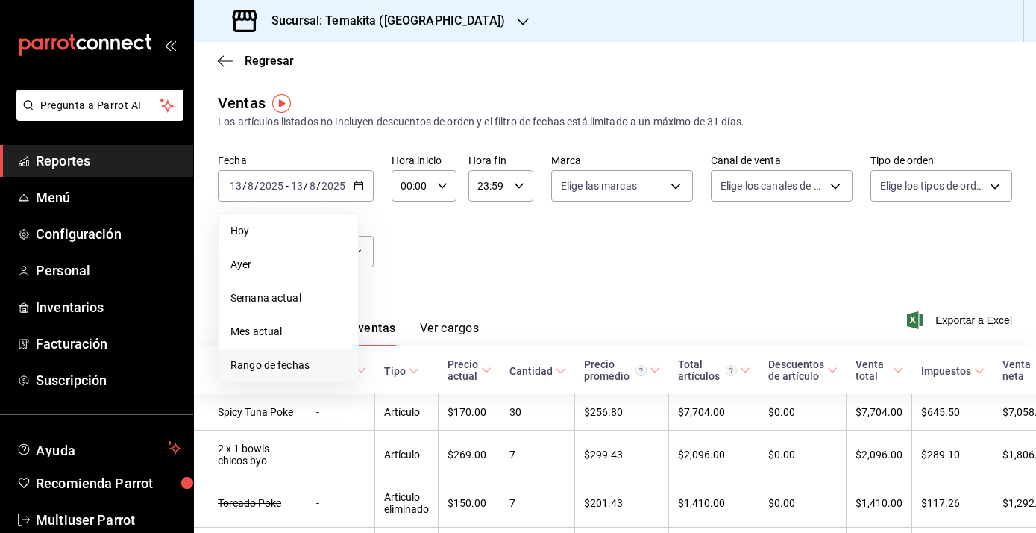
click at [277, 358] on span "Rango de fechas" at bounding box center [288, 365] width 116 height 16
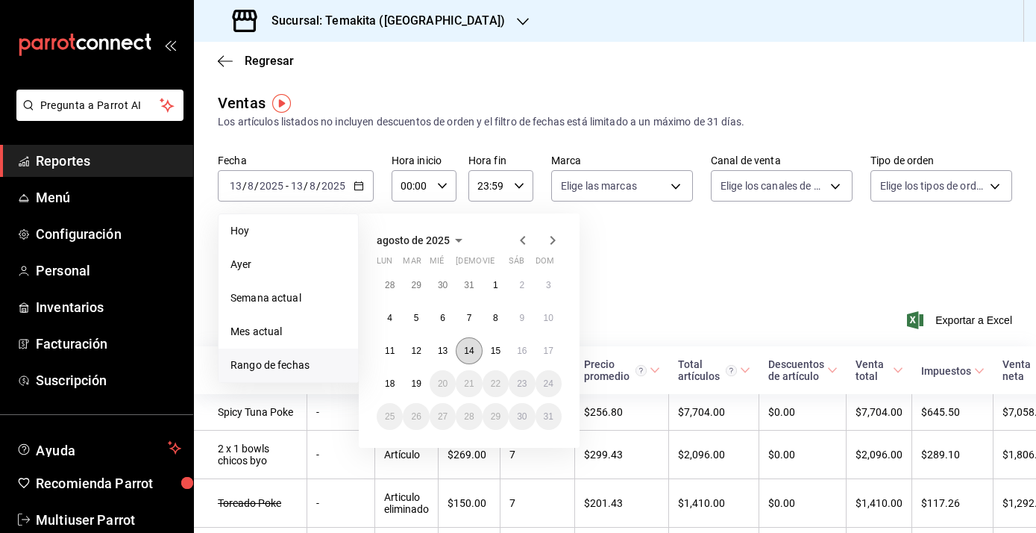
click at [465, 350] on abbr "14" at bounding box center [469, 350] width 10 height 10
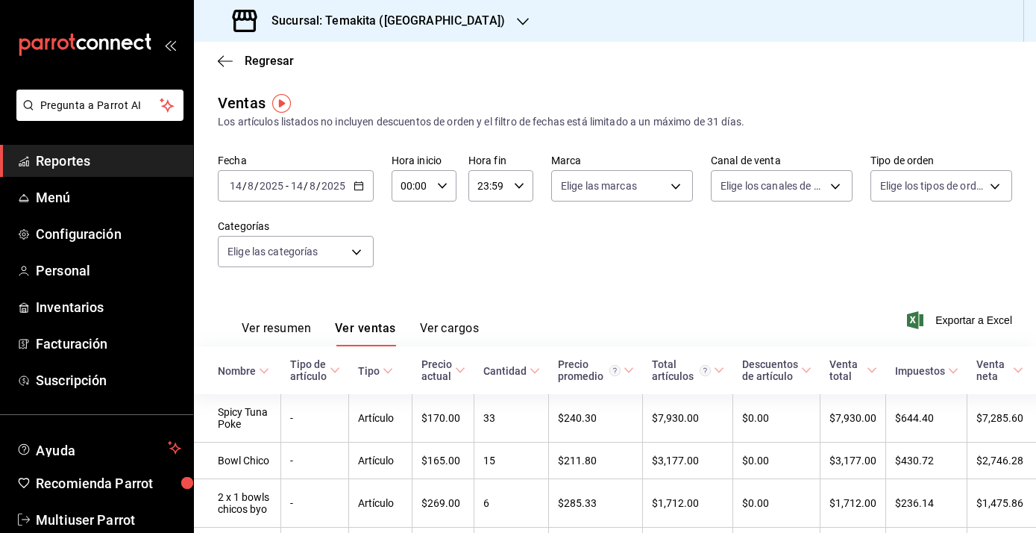
click at [517, 25] on icon "button" at bounding box center [523, 22] width 12 height 12
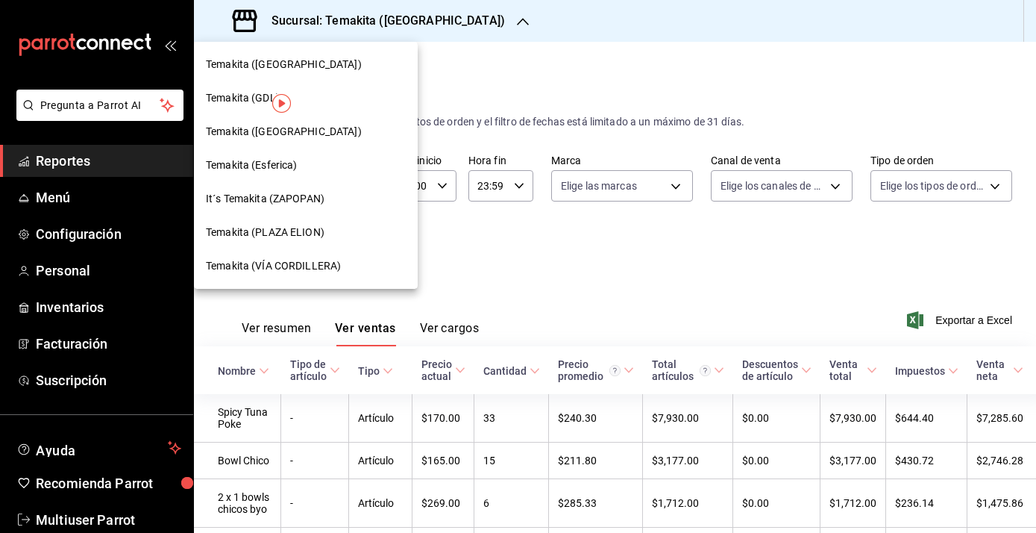
click at [331, 225] on div "Temakita (PLAZA ELION)" at bounding box center [306, 233] width 200 height 16
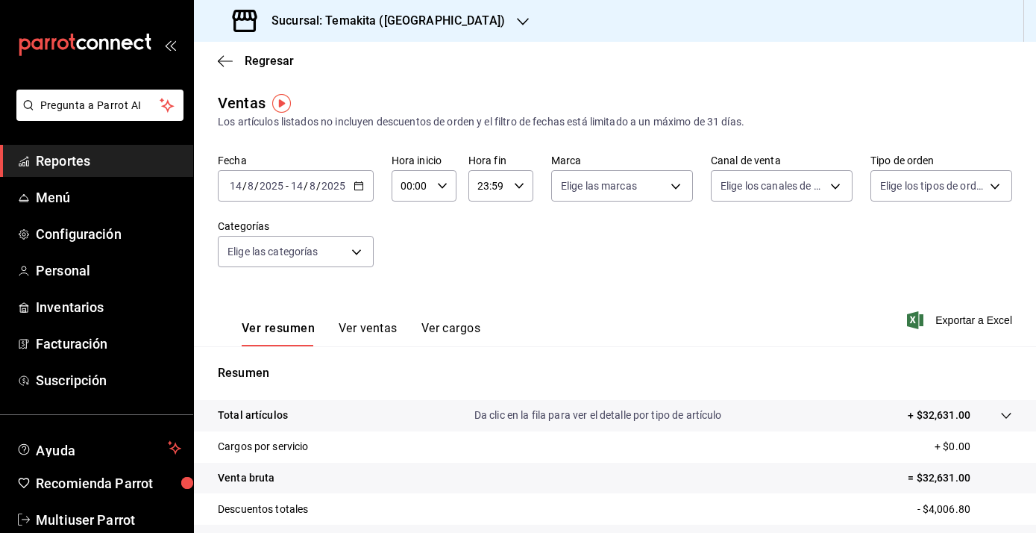
click at [371, 336] on button "Ver ventas" at bounding box center [368, 333] width 59 height 25
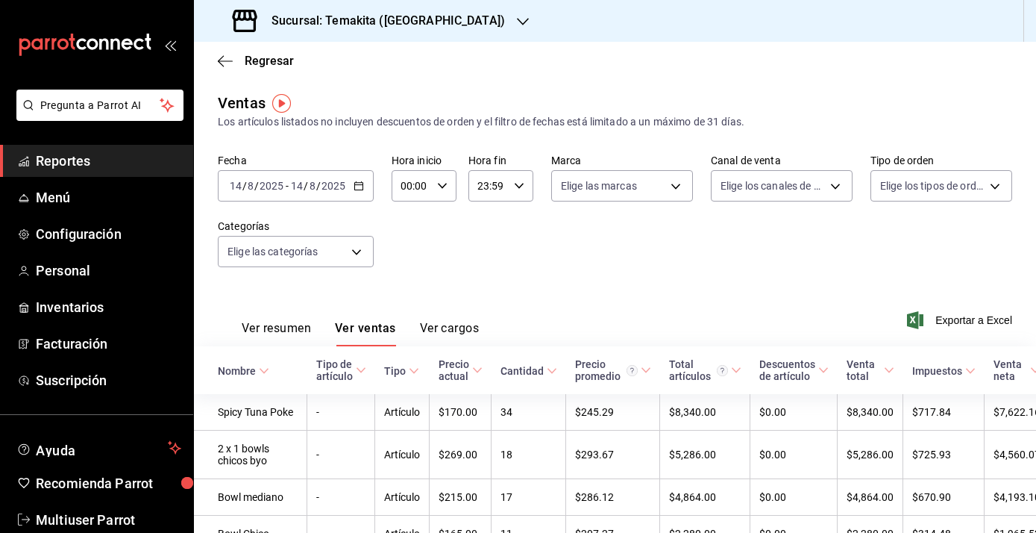
click at [354, 185] on icon "button" at bounding box center [359, 186] width 10 height 10
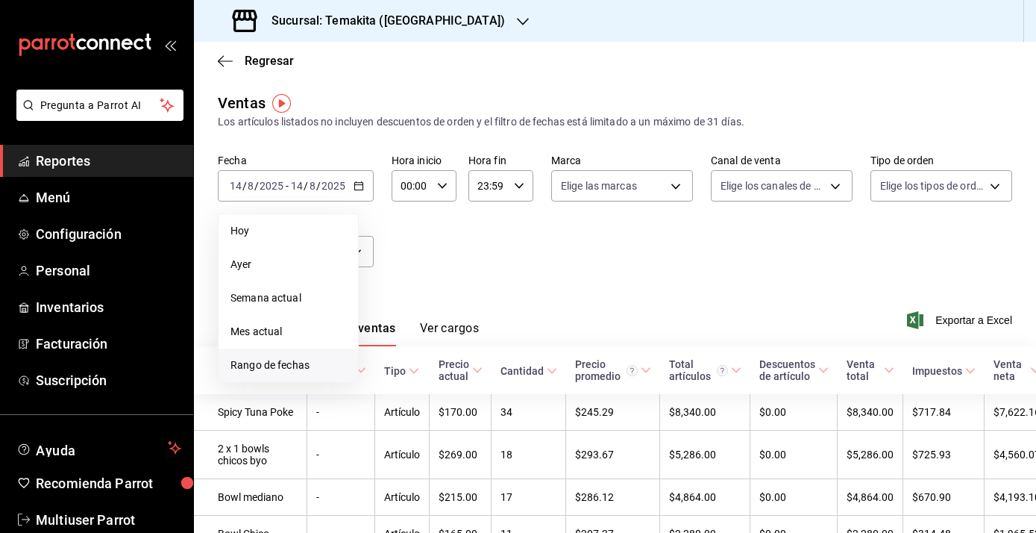
click at [260, 369] on span "Rango de fechas" at bounding box center [288, 365] width 116 height 16
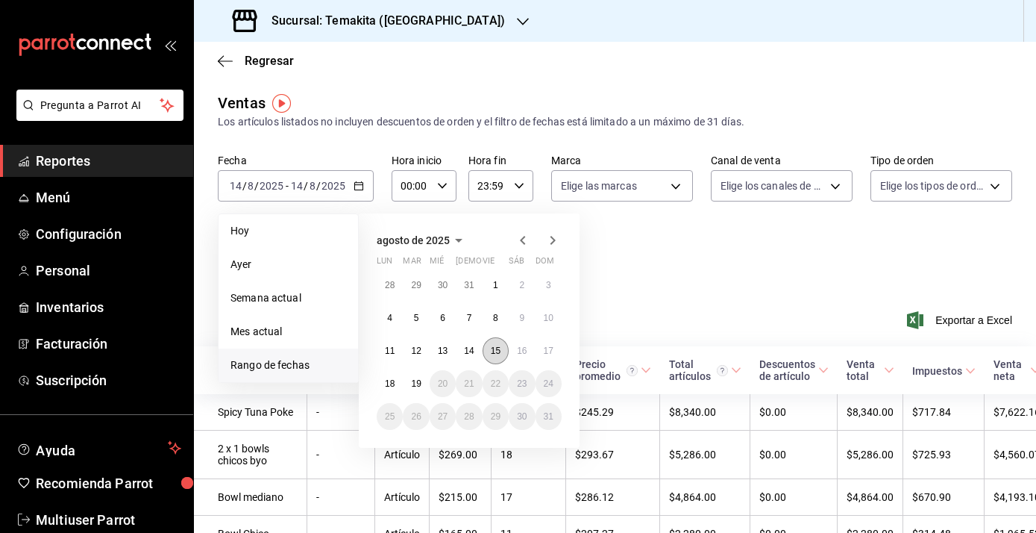
click at [496, 347] on abbr "15" at bounding box center [496, 350] width 10 height 10
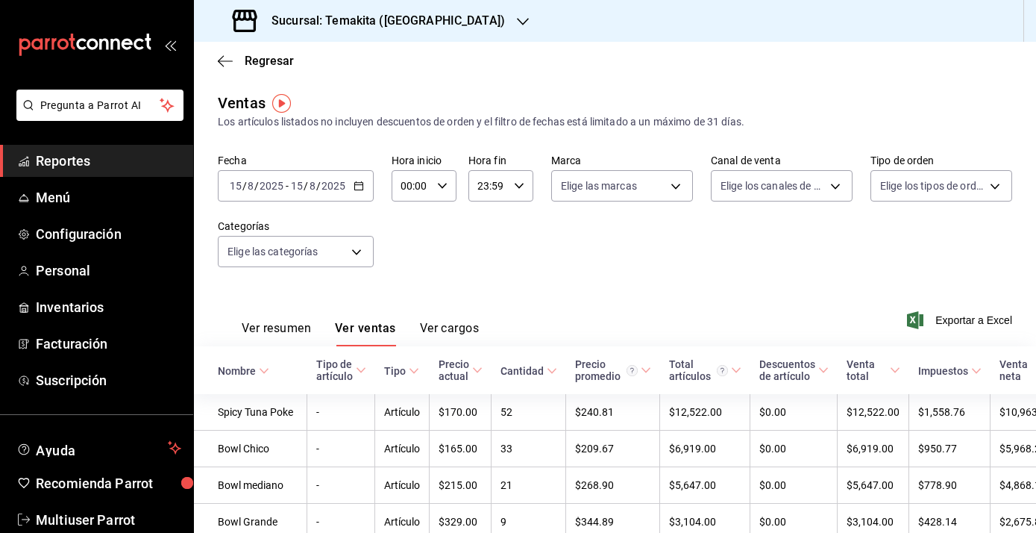
click at [468, 25] on div "Sucursal: Temakita ([GEOGRAPHIC_DATA])" at bounding box center [370, 21] width 329 height 42
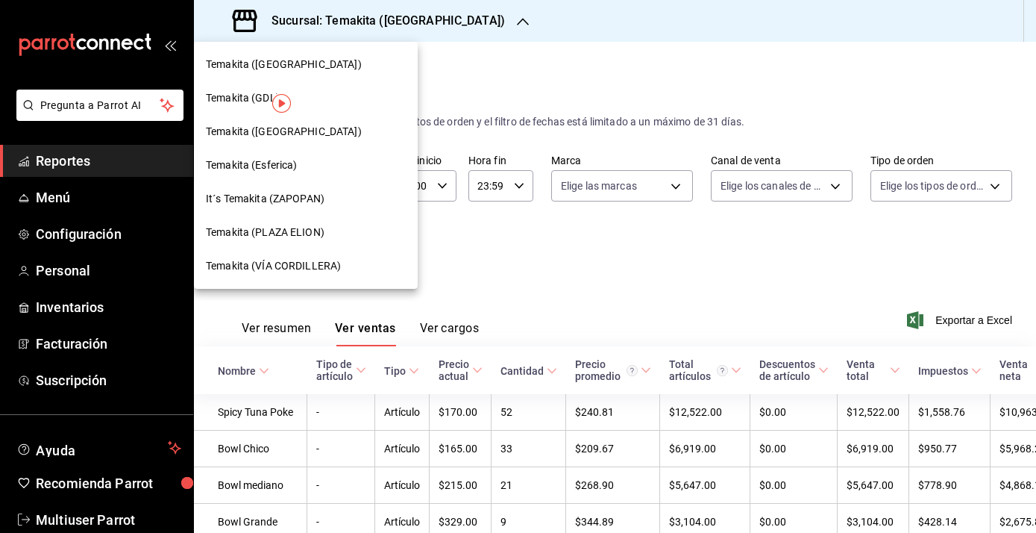
click at [344, 135] on div "Temakita ([GEOGRAPHIC_DATA])" at bounding box center [306, 132] width 200 height 16
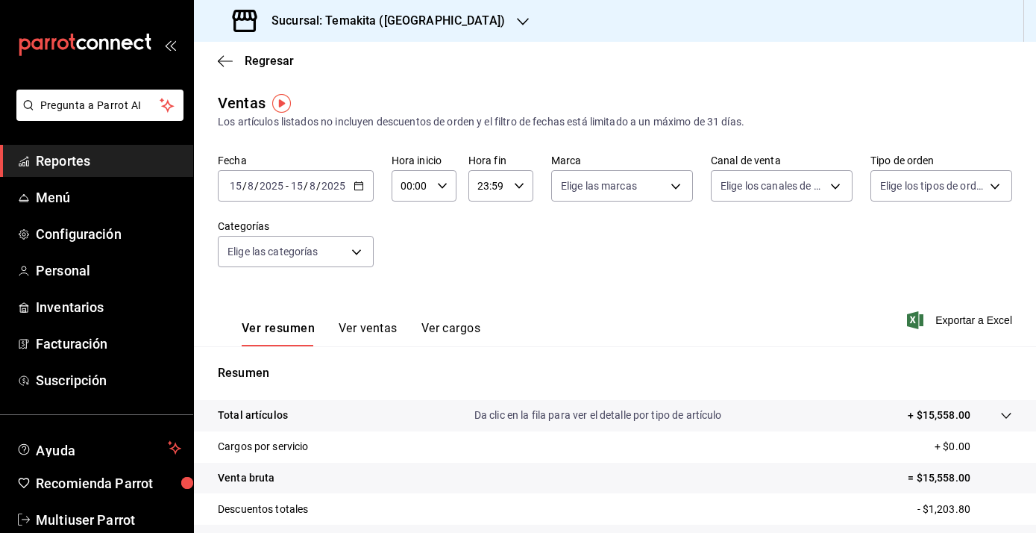
click at [371, 326] on button "Ver ventas" at bounding box center [368, 333] width 59 height 25
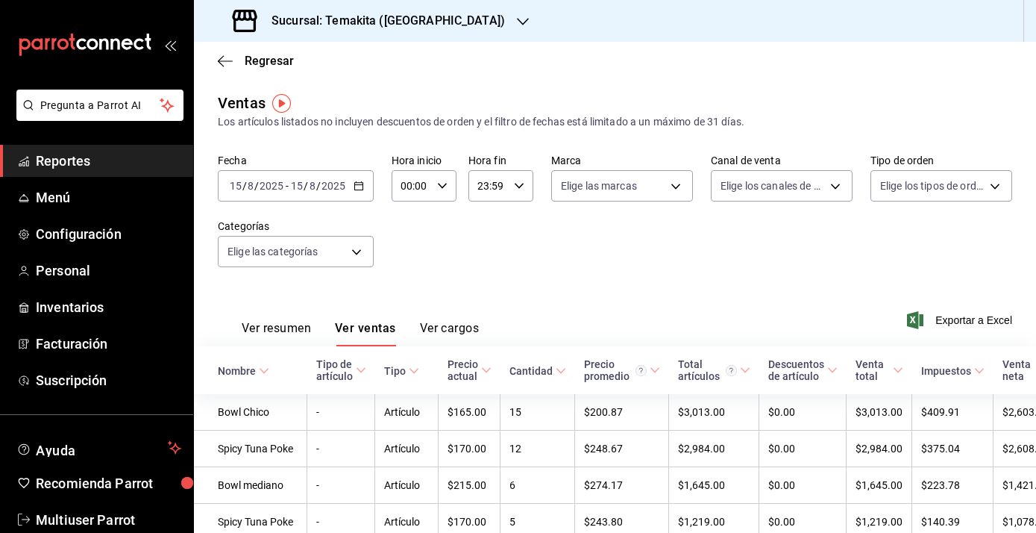
click at [360, 186] on icon "button" at bounding box center [359, 186] width 10 height 10
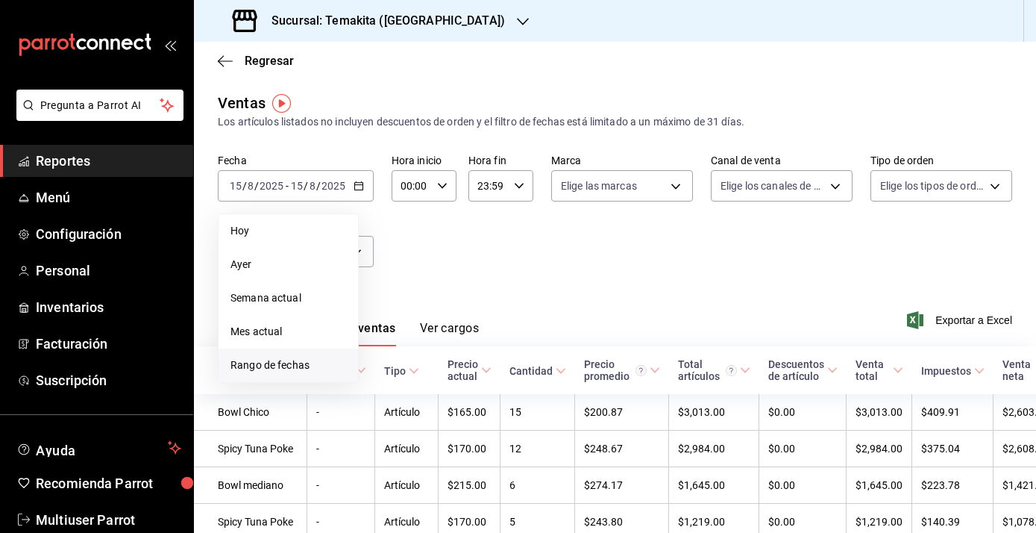
click at [270, 357] on span "Rango de fechas" at bounding box center [288, 365] width 116 height 16
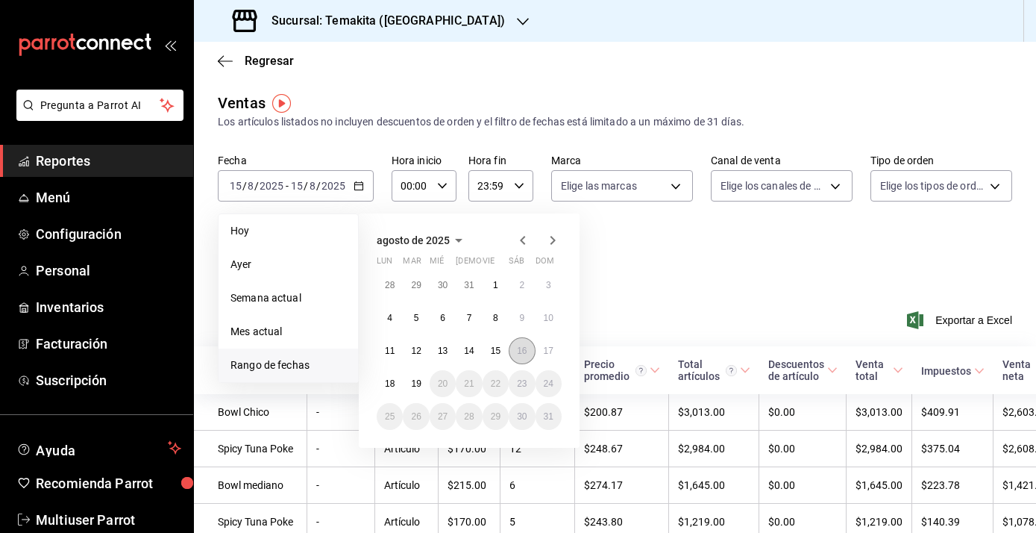
click at [523, 350] on abbr "16" at bounding box center [522, 350] width 10 height 10
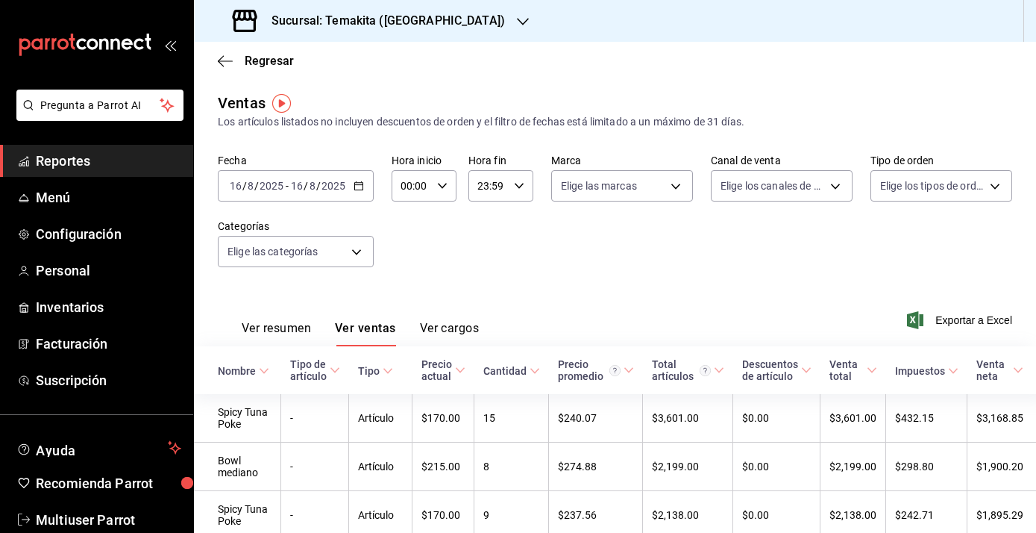
click at [517, 19] on icon "button" at bounding box center [523, 22] width 12 height 12
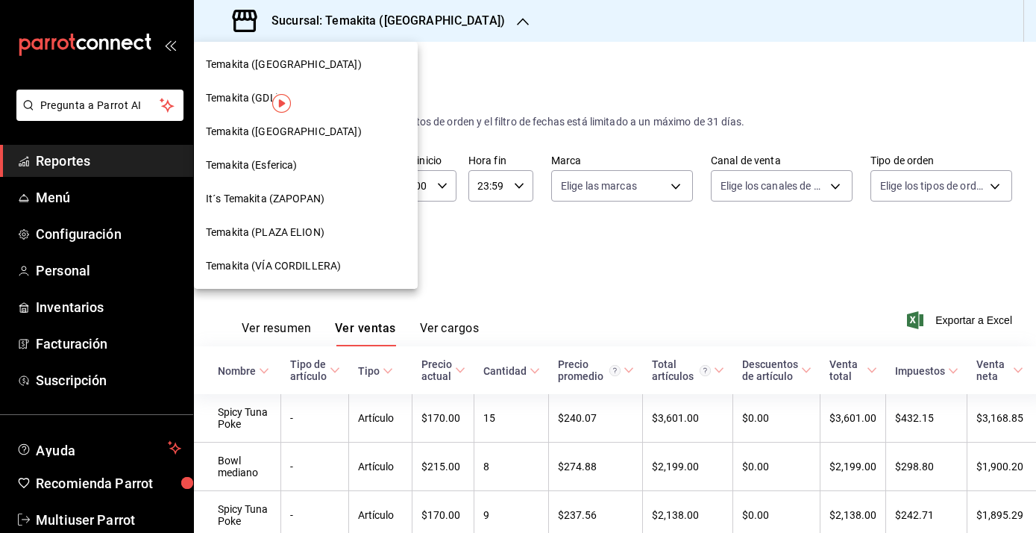
click at [319, 245] on div "Temakita (PLAZA ELION)" at bounding box center [306, 233] width 224 height 34
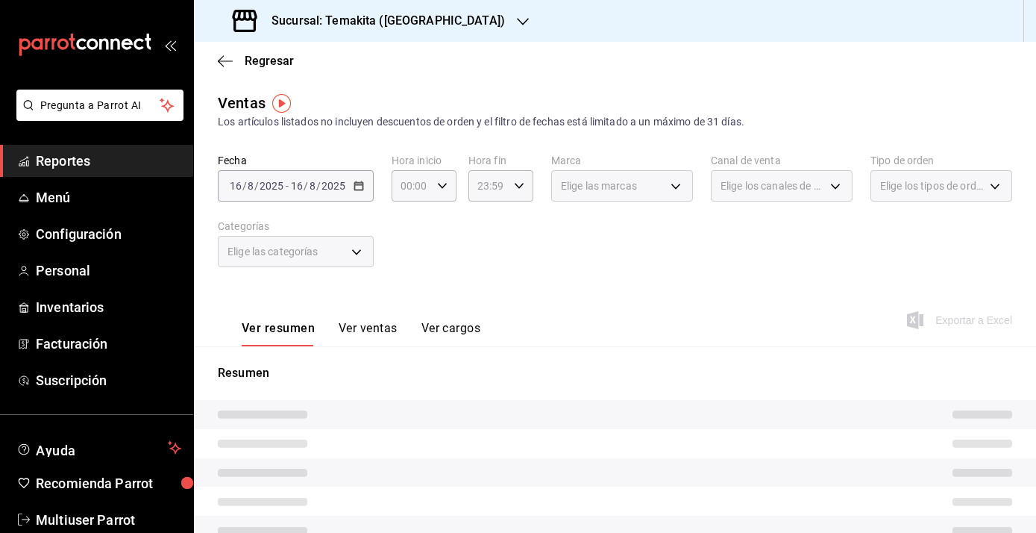
click at [354, 336] on button "Ver ventas" at bounding box center [368, 333] width 59 height 25
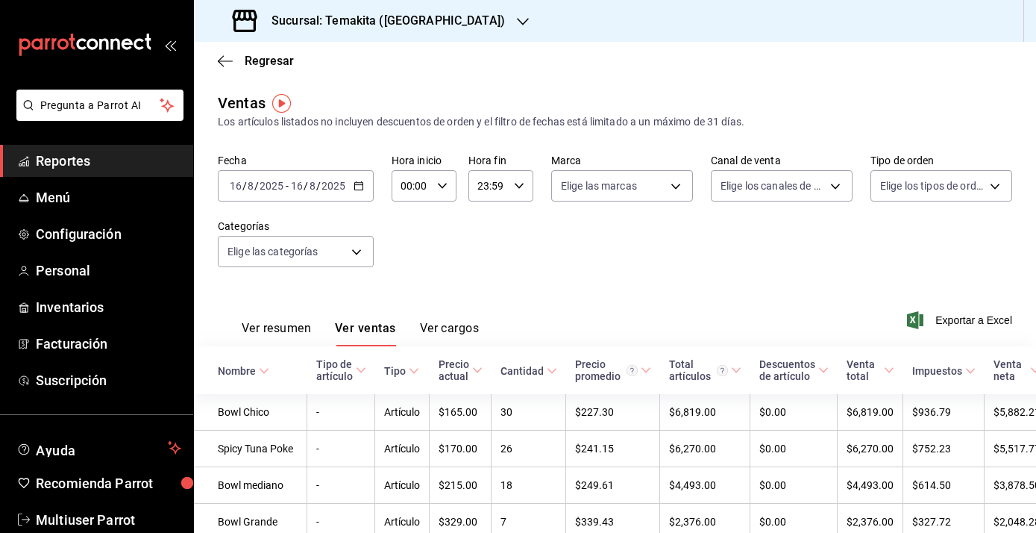
click at [361, 181] on icon "button" at bounding box center [359, 186] width 10 height 10
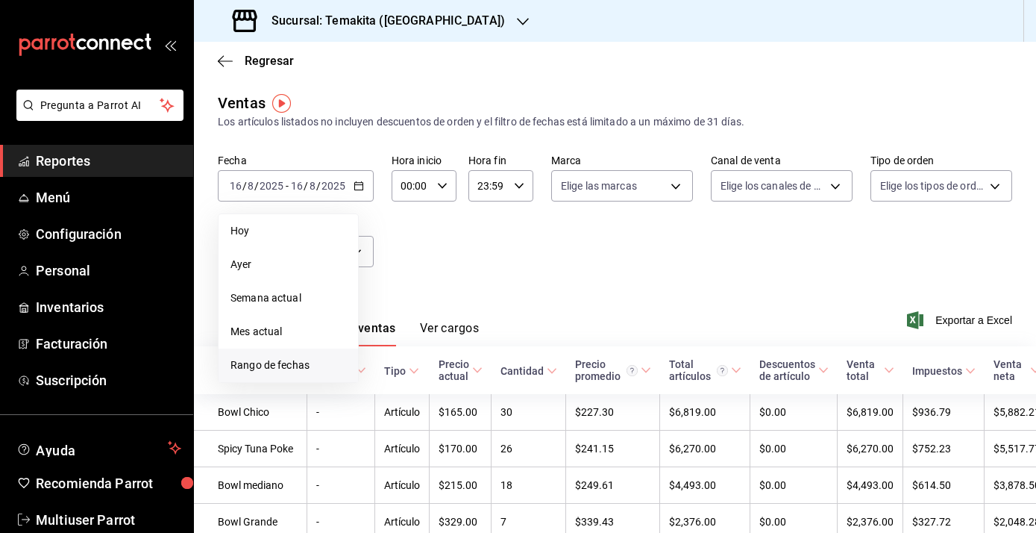
click at [276, 374] on li "Rango de fechas" at bounding box center [288, 365] width 139 height 34
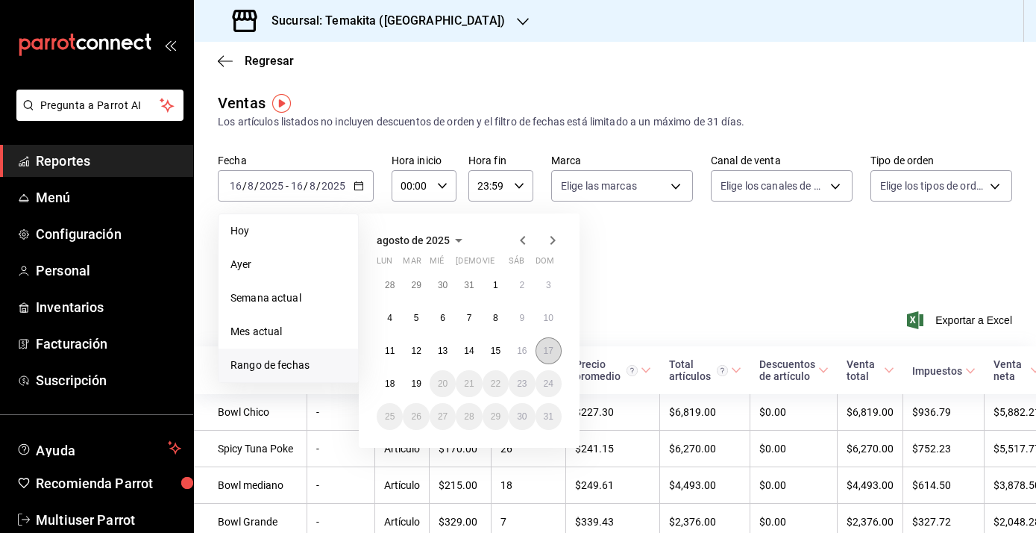
click at [544, 348] on abbr "17" at bounding box center [549, 350] width 10 height 10
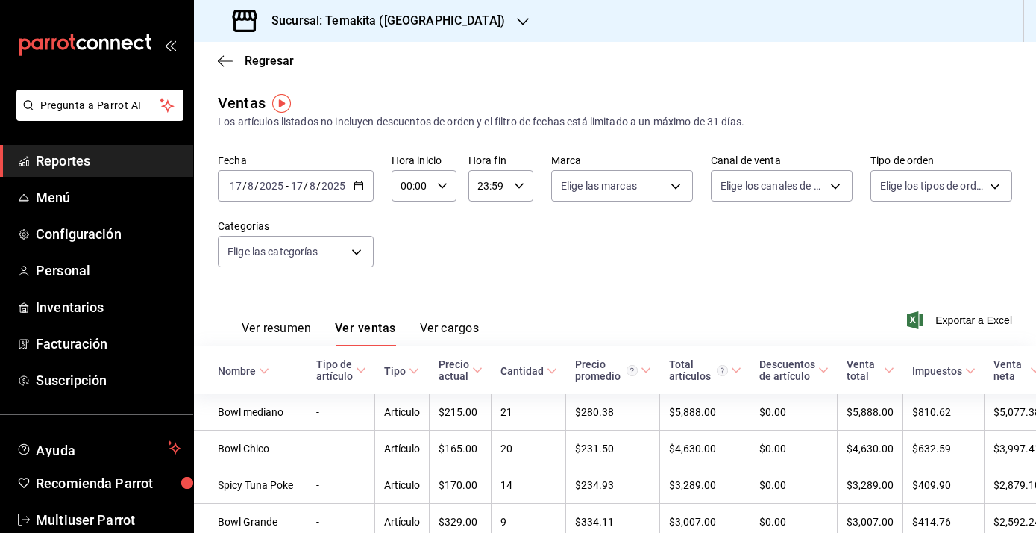
click at [517, 22] on icon "button" at bounding box center [523, 22] width 12 height 12
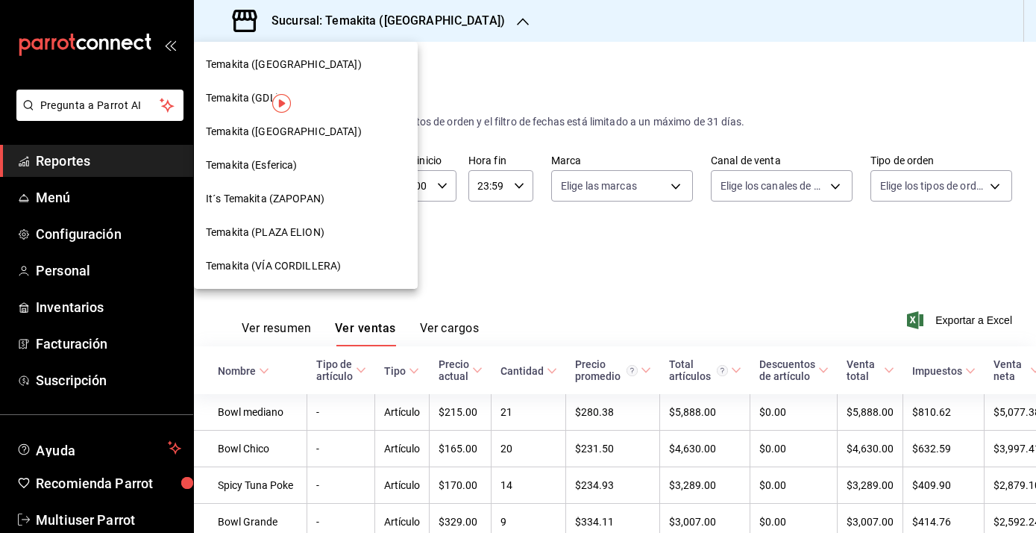
click at [341, 139] on div "Temakita ([GEOGRAPHIC_DATA])" at bounding box center [306, 132] width 224 height 34
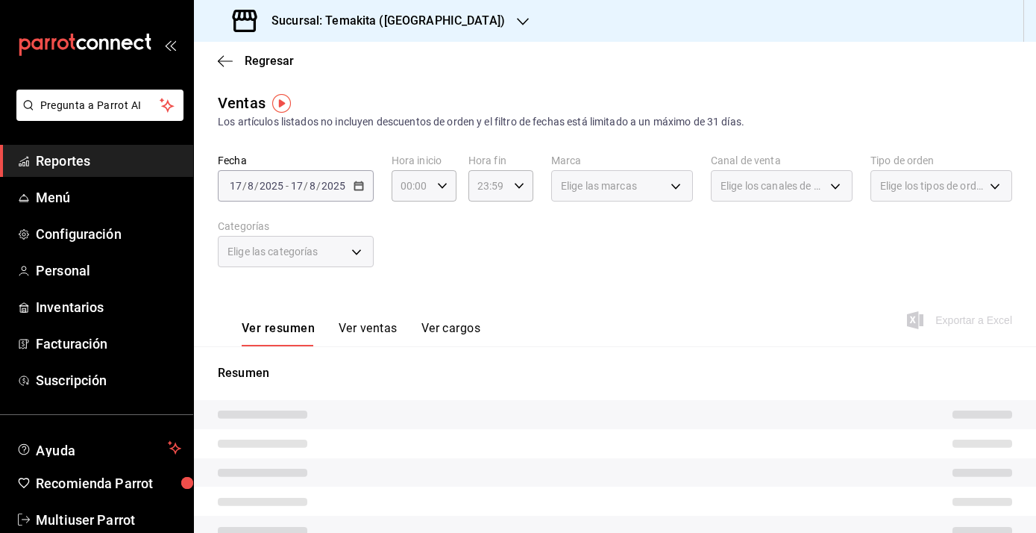
click at [386, 326] on button "Ver ventas" at bounding box center [368, 333] width 59 height 25
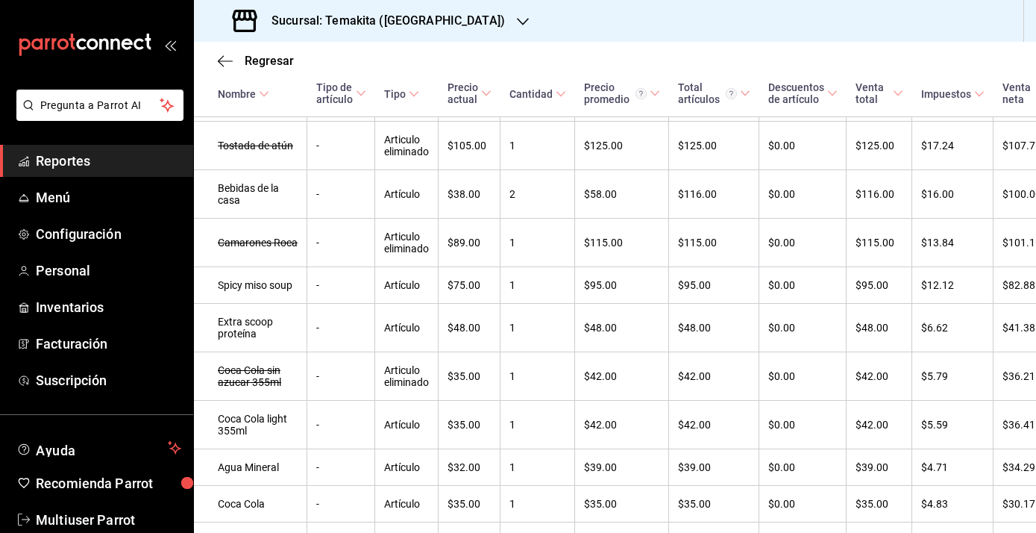
scroll to position [1548, 0]
